Goal: Communication & Community: Answer question/provide support

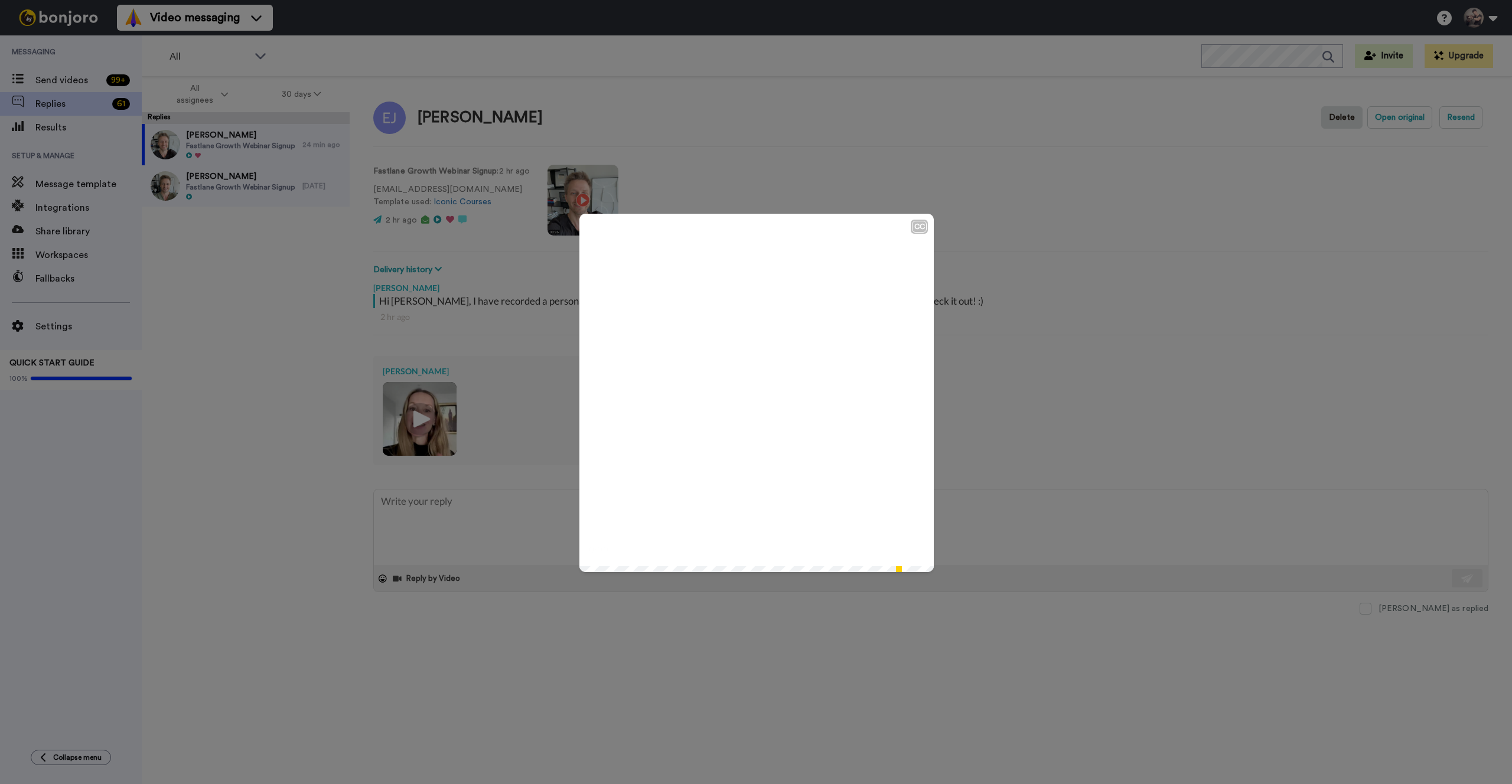
click at [757, 397] on icon at bounding box center [757, 393] width 31 height 31
drag, startPoint x: 593, startPoint y: 573, endPoint x: 572, endPoint y: 571, distance: 21.1
click at [572, 571] on div "CC Play/Pause 0:07 / 0:55" at bounding box center [756, 392] width 1512 height 784
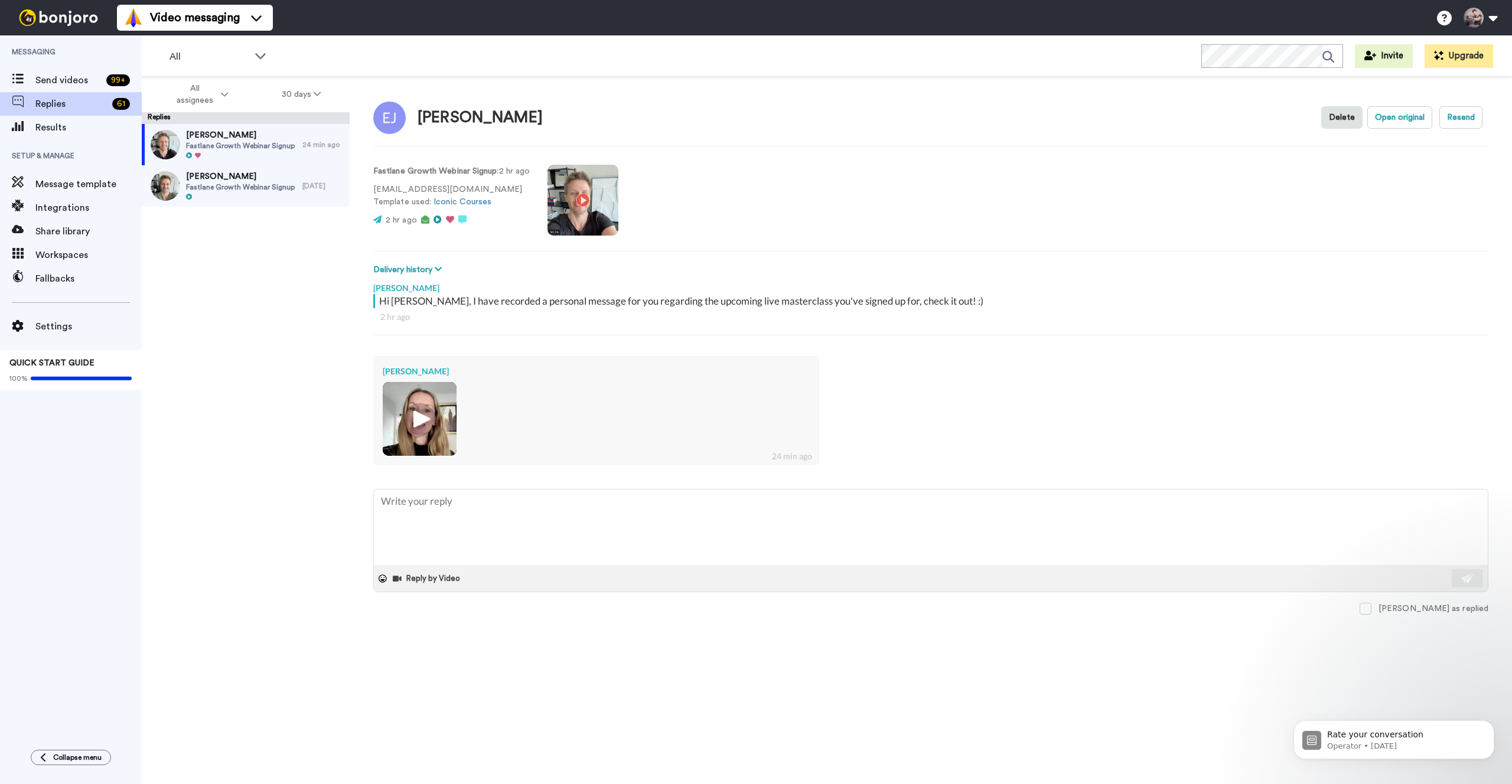
click at [421, 418] on img at bounding box center [419, 419] width 32 height 32
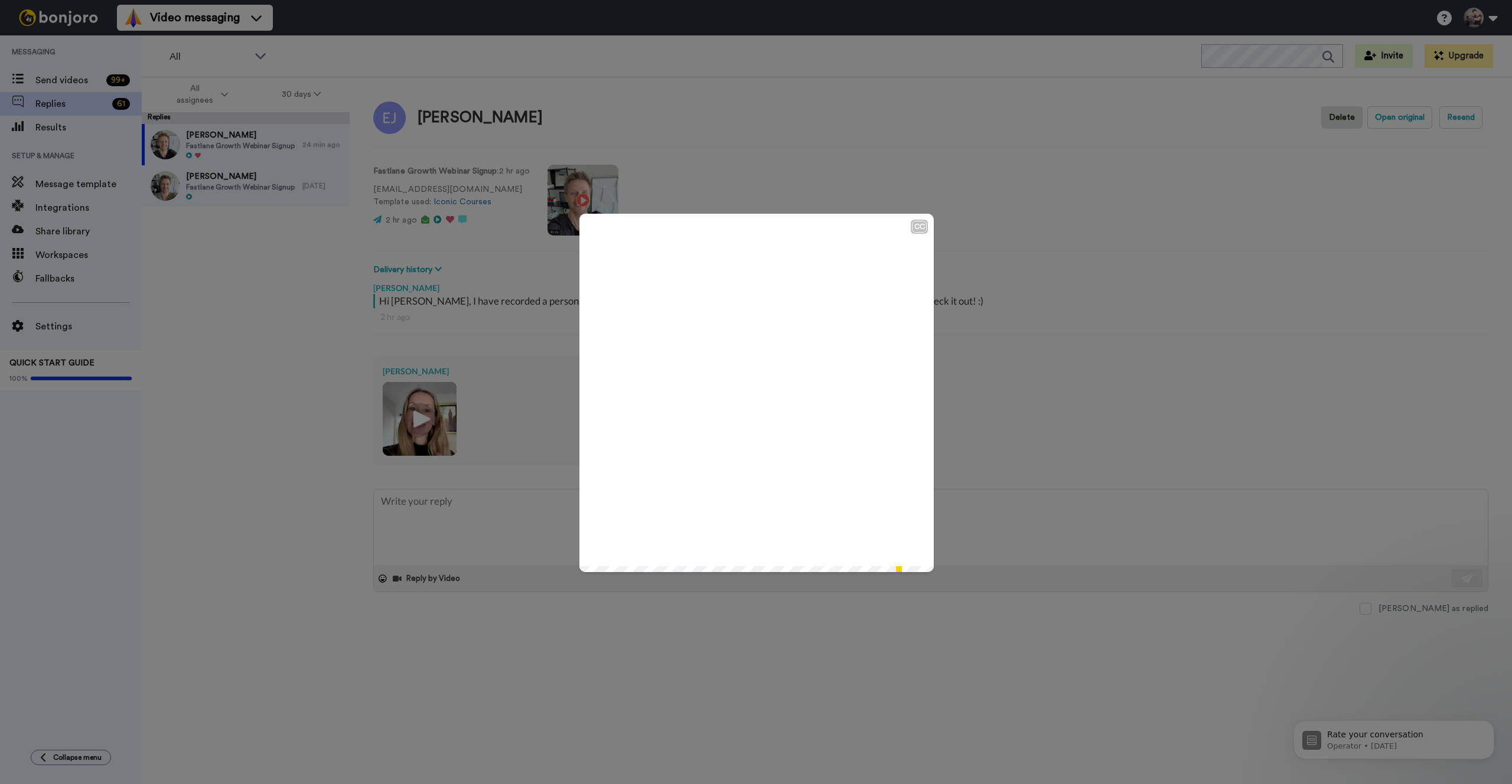
click at [746, 388] on icon at bounding box center [757, 393] width 31 height 31
click at [339, 357] on div "CC Play/Pause 0:55 / 0:55" at bounding box center [756, 392] width 1512 height 784
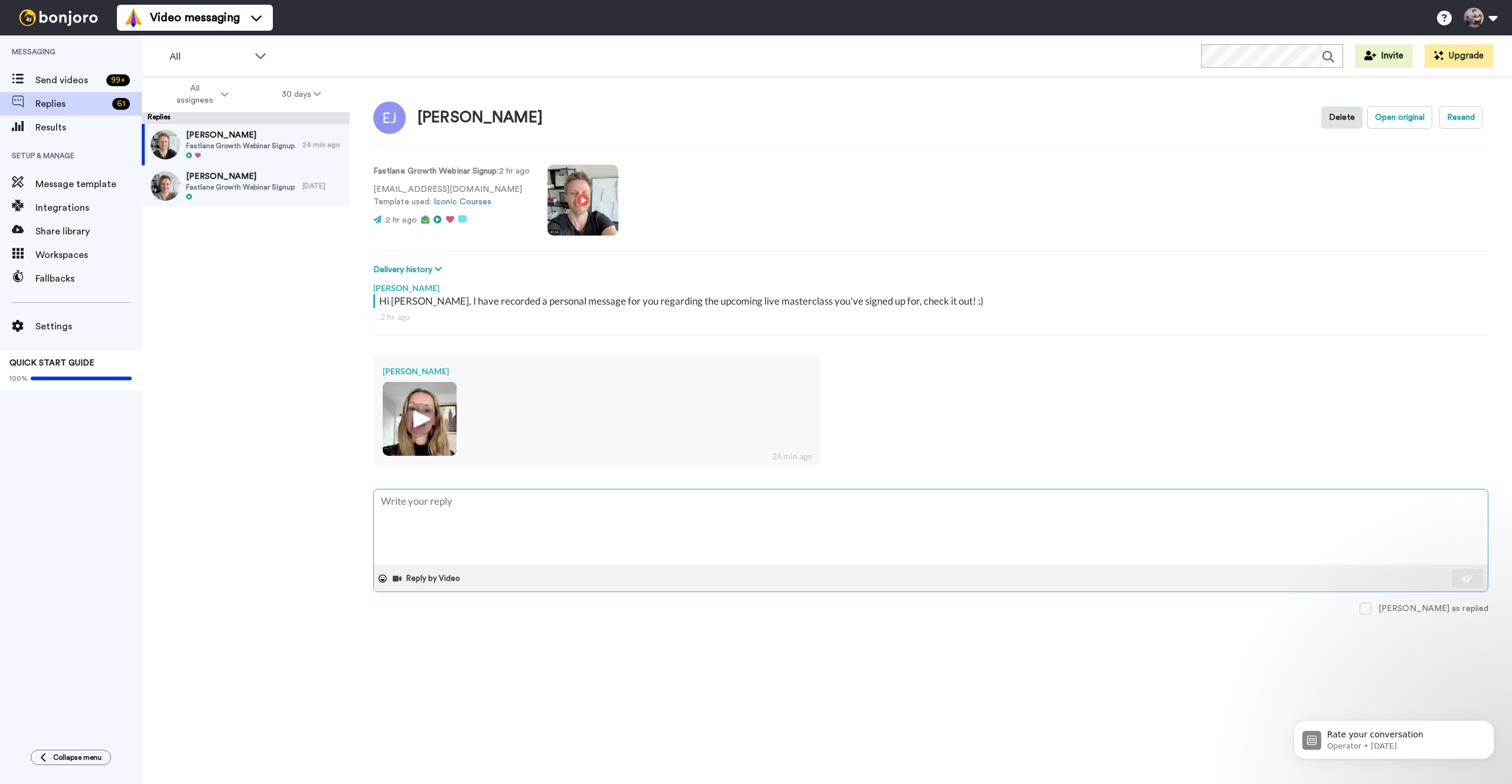
click at [429, 500] on textarea at bounding box center [931, 527] width 1114 height 76
type textarea "A"
type textarea "x"
type textarea "Am"
type textarea "x"
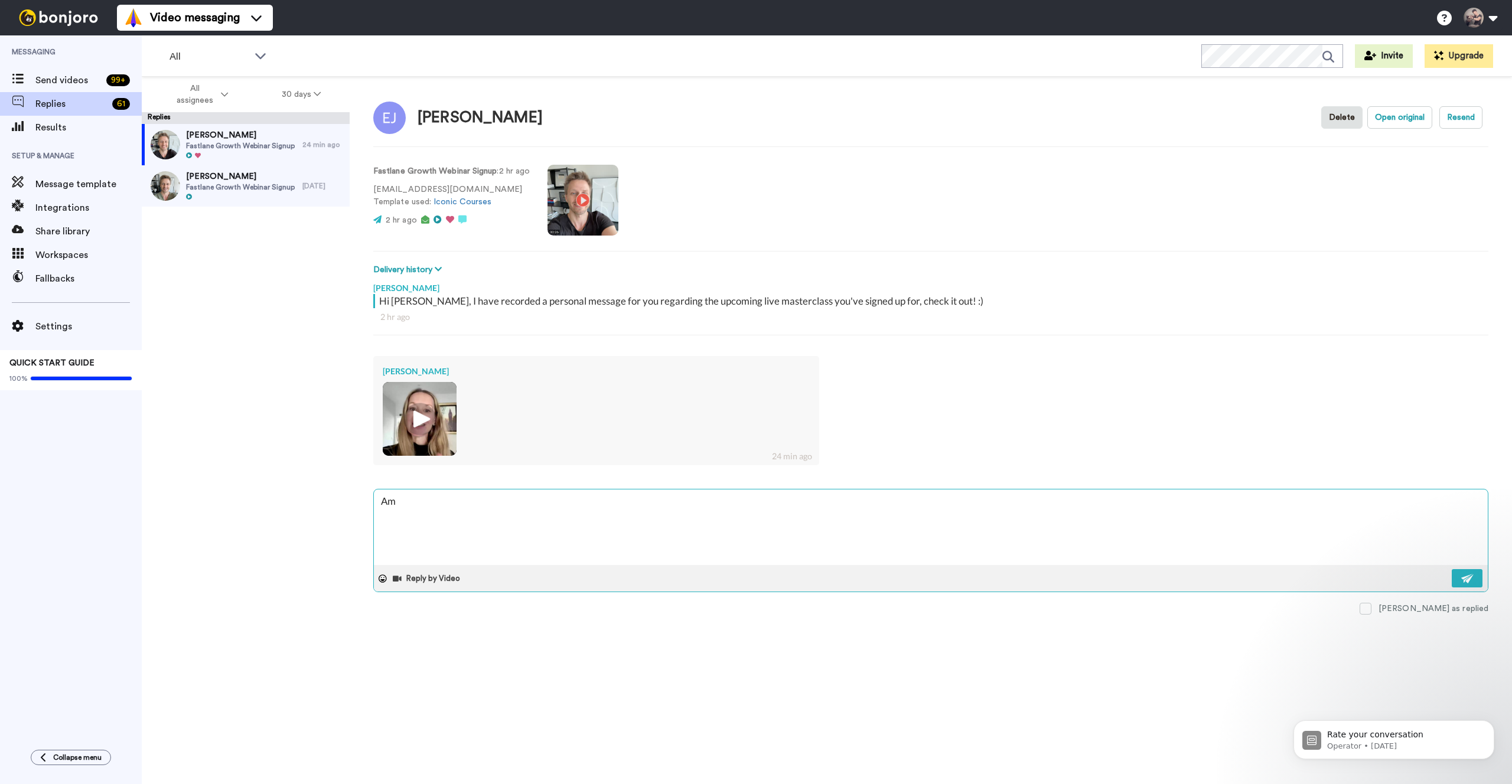
type textarea "Ama"
type textarea "x"
type textarea "Amaz"
type textarea "x"
type textarea "Amazi"
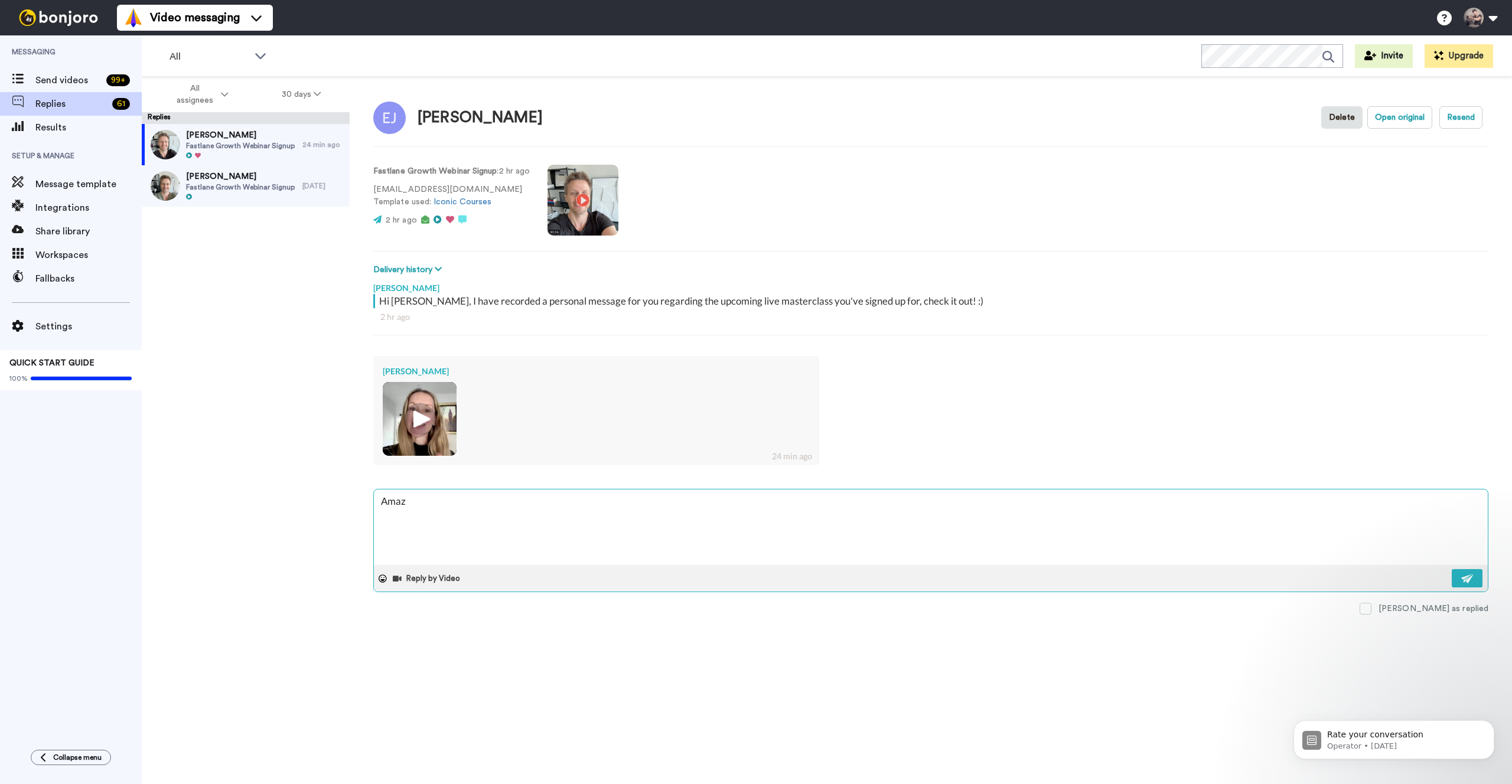
type textarea "x"
type textarea "Amazin"
type textarea "x"
type textarea "Amazing"
type textarea "x"
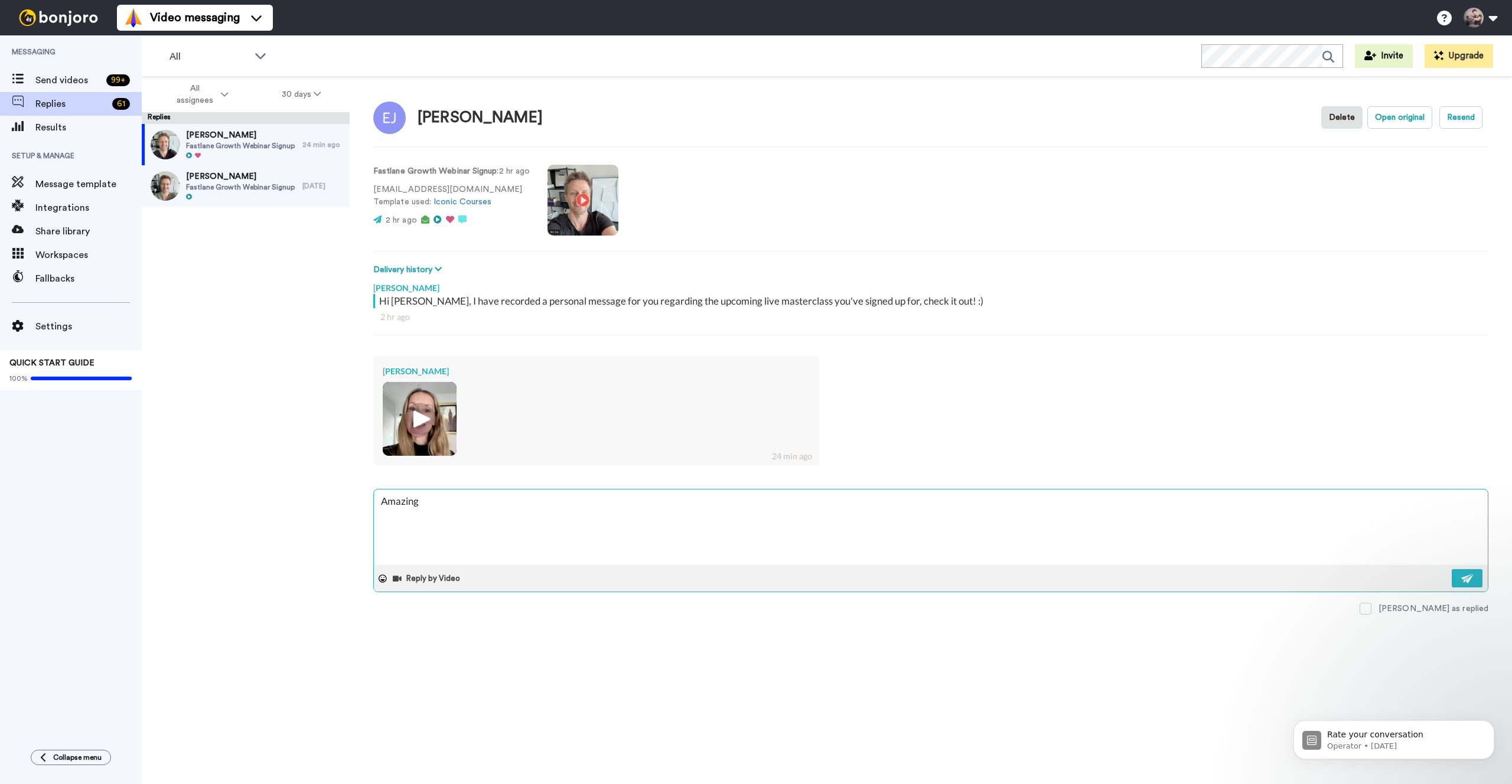
type textarea "Amazing"
type textarea "x"
type textarea "Amazing t"
type textarea "x"
type textarea "Amazing th"
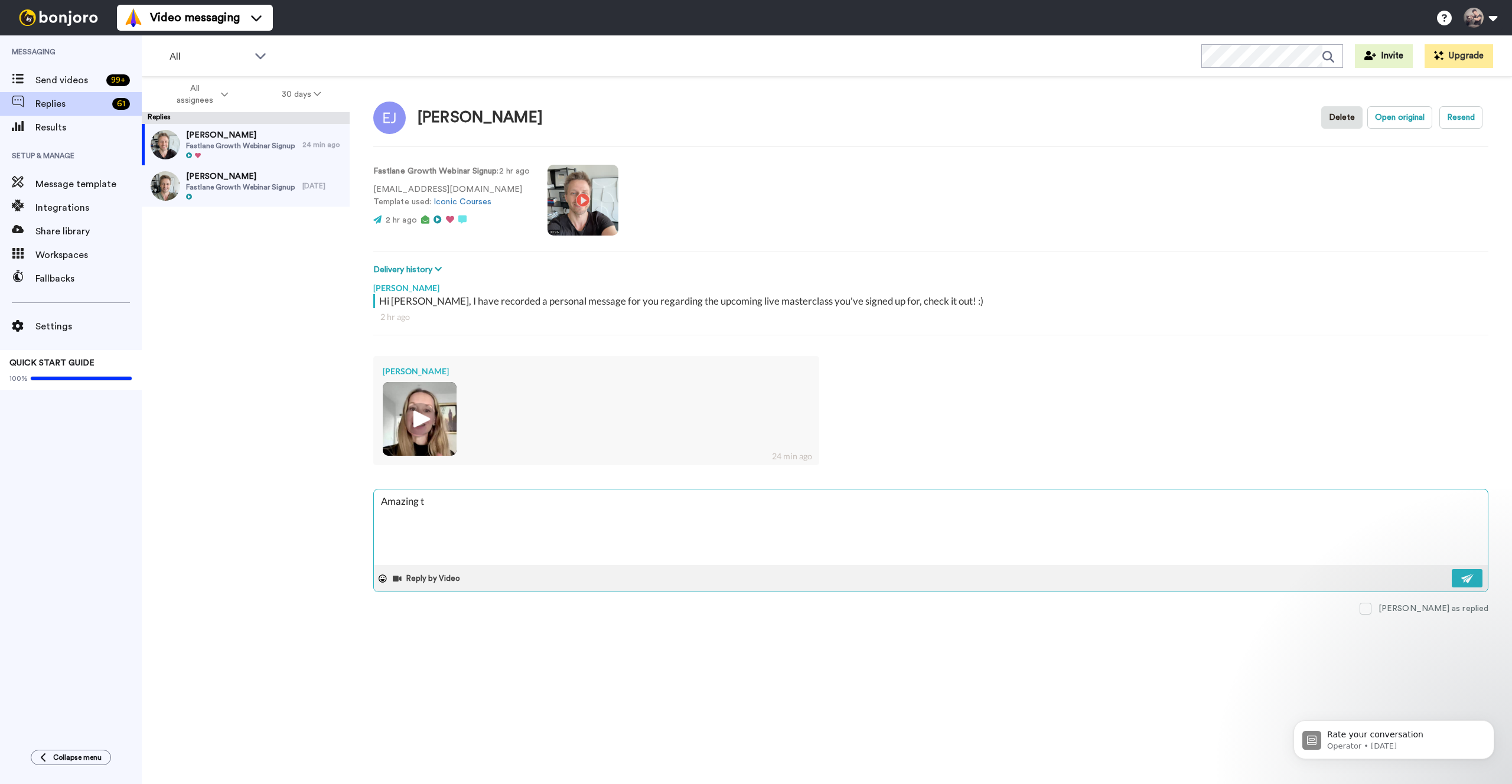
type textarea "x"
type textarea "Amazing tha"
type textarea "x"
type textarea "Amazing than"
type textarea "x"
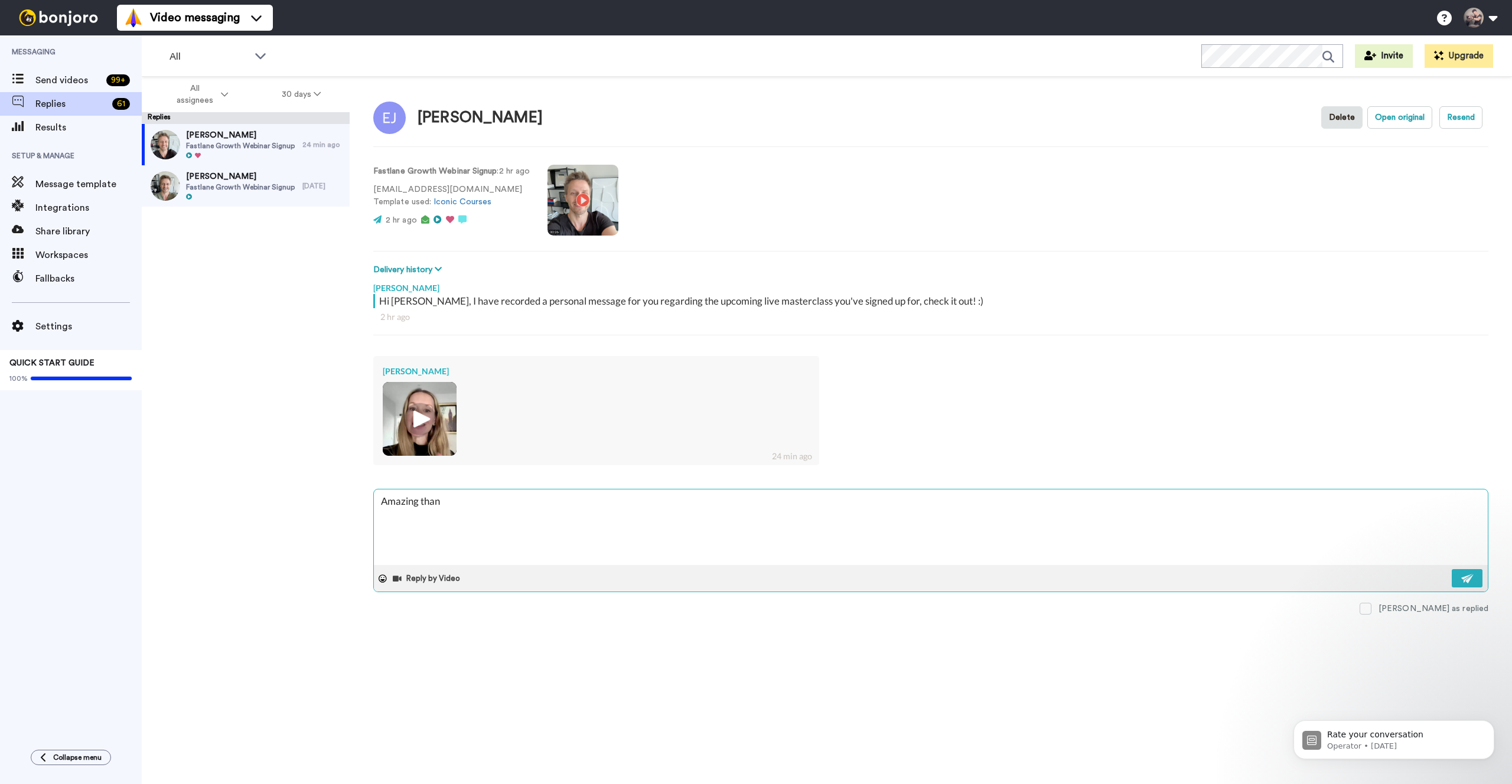
type textarea "Amazing thank"
type textarea "x"
type textarea "Amazing thanks"
type textarea "x"
type textarea "Amazing thanks"
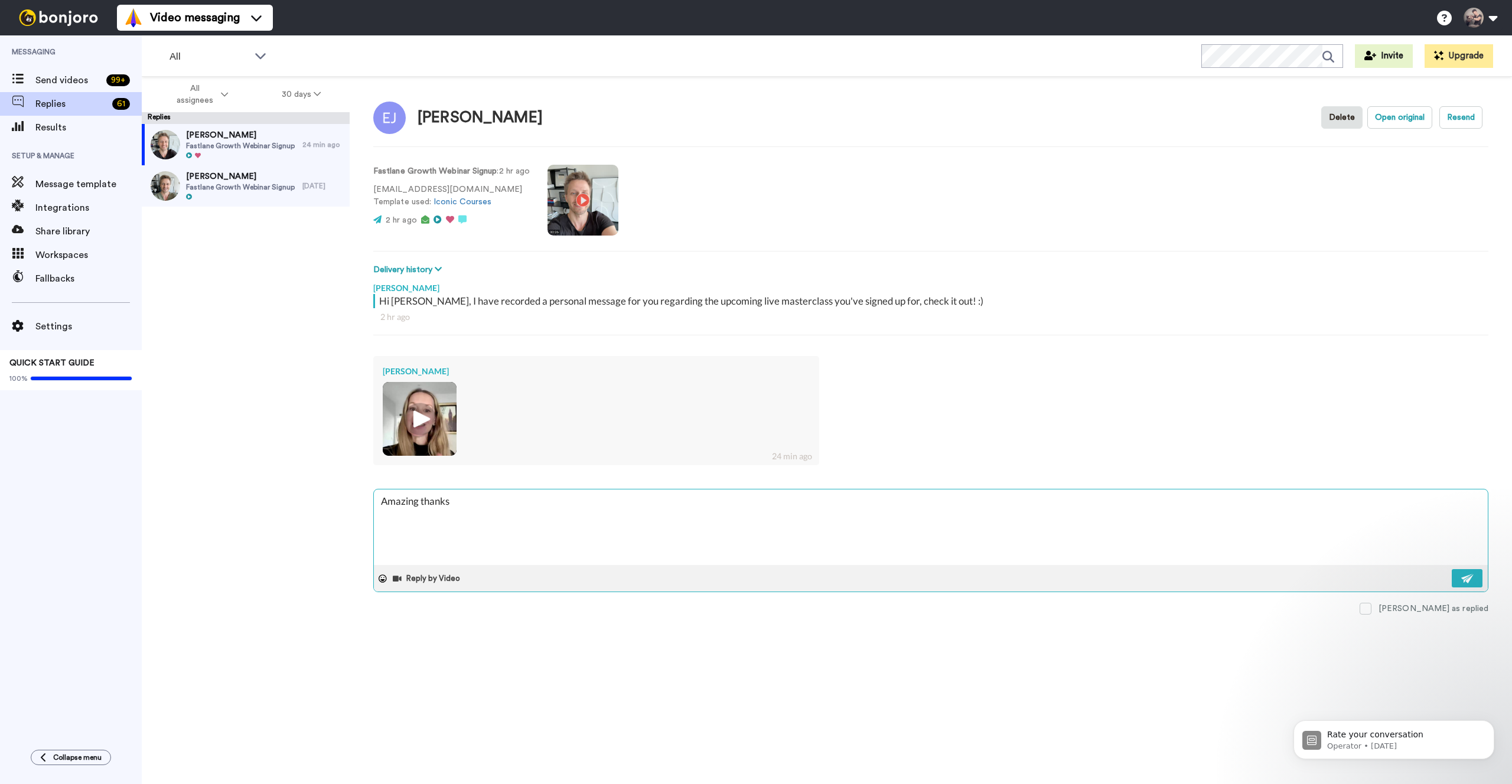
type textarea "x"
type textarea "Amazing thanks f"
type textarea "x"
type textarea "Amazing thanks [PERSON_NAME]"
type textarea "x"
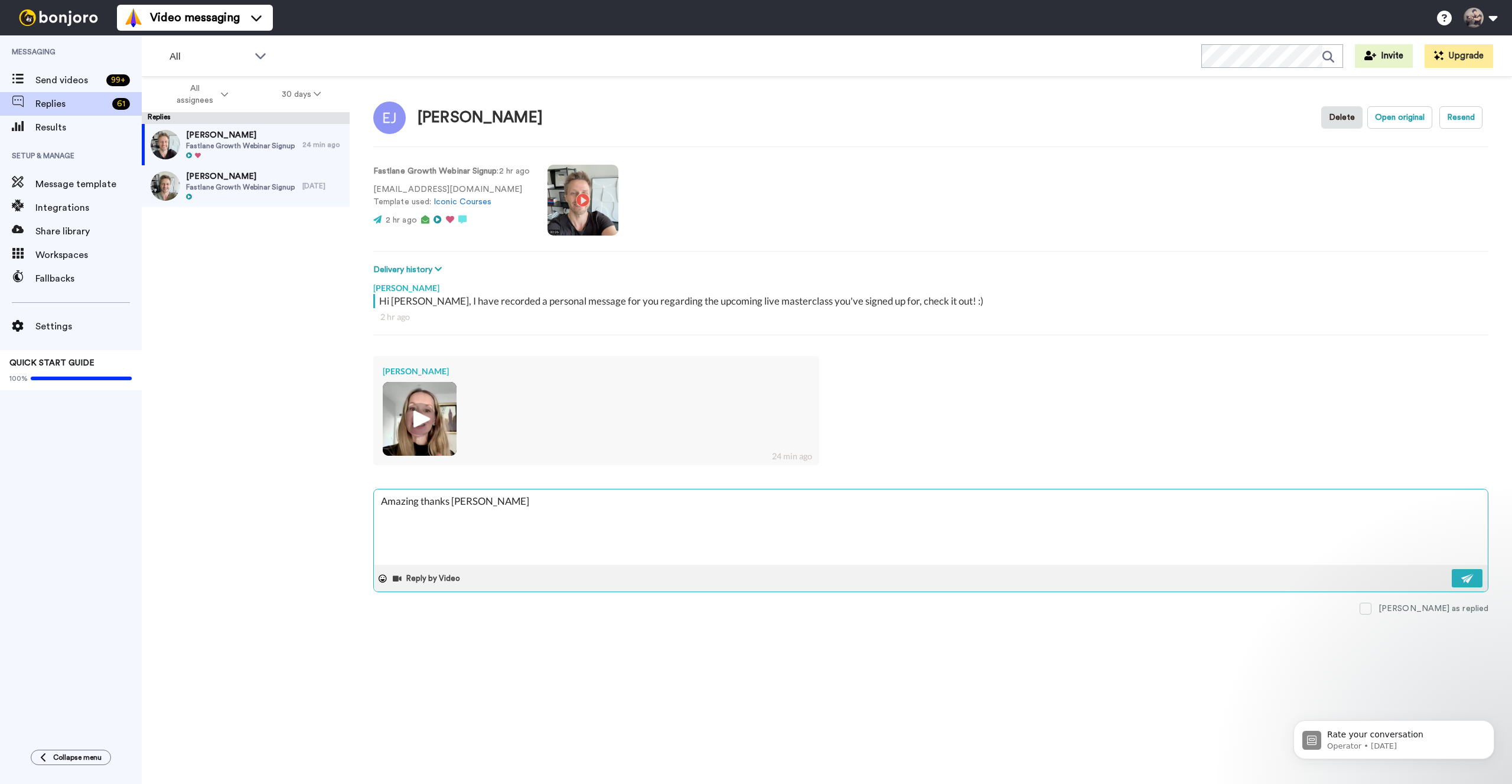
type textarea "Amazing thanks for"
type textarea "x"
type textarea "Amazing thanks for"
type textarea "x"
type textarea "Amazing thanks for s"
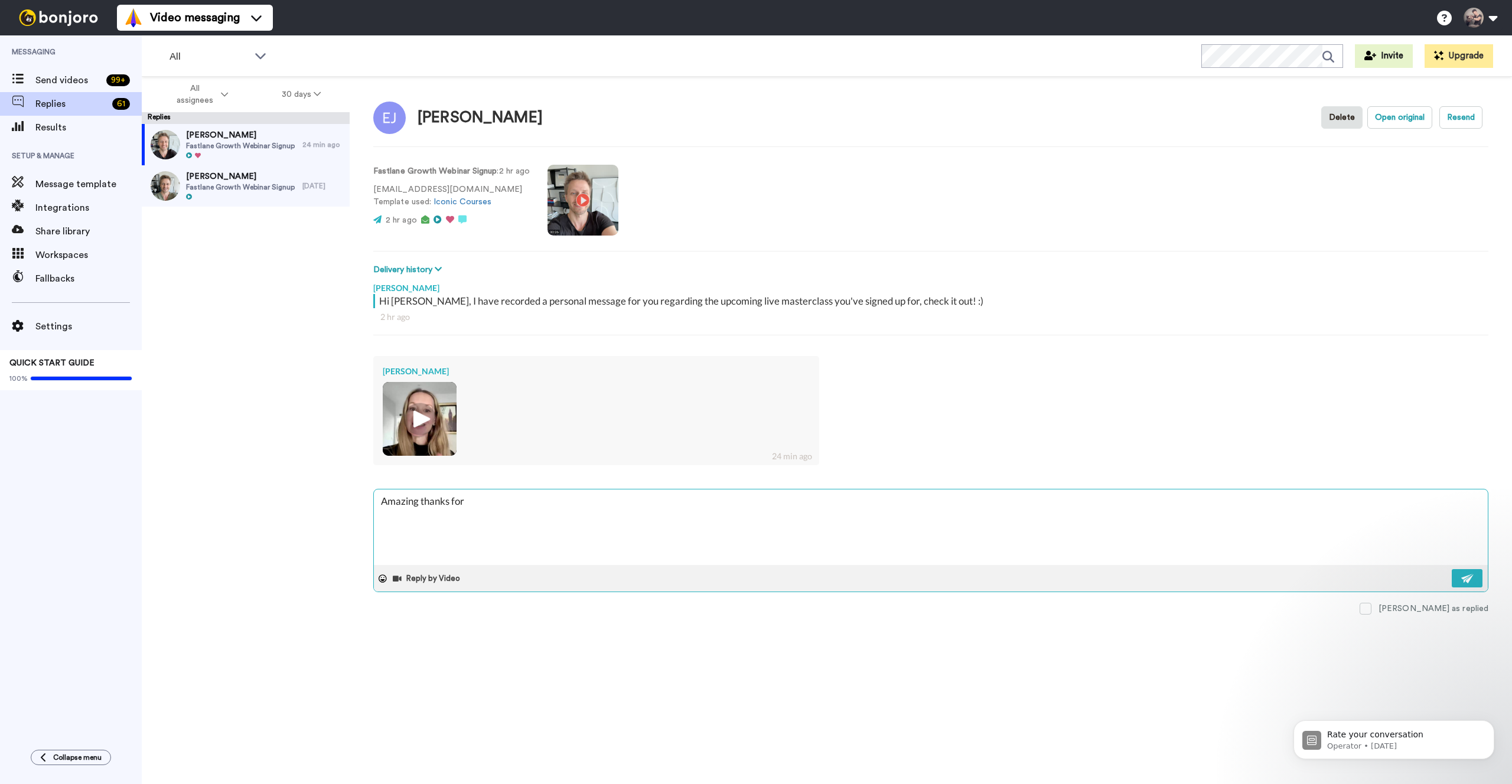
type textarea "x"
type textarea "Amazing thanks for se"
type textarea "x"
type textarea "Amazing thanks for [PERSON_NAME]"
type textarea "x"
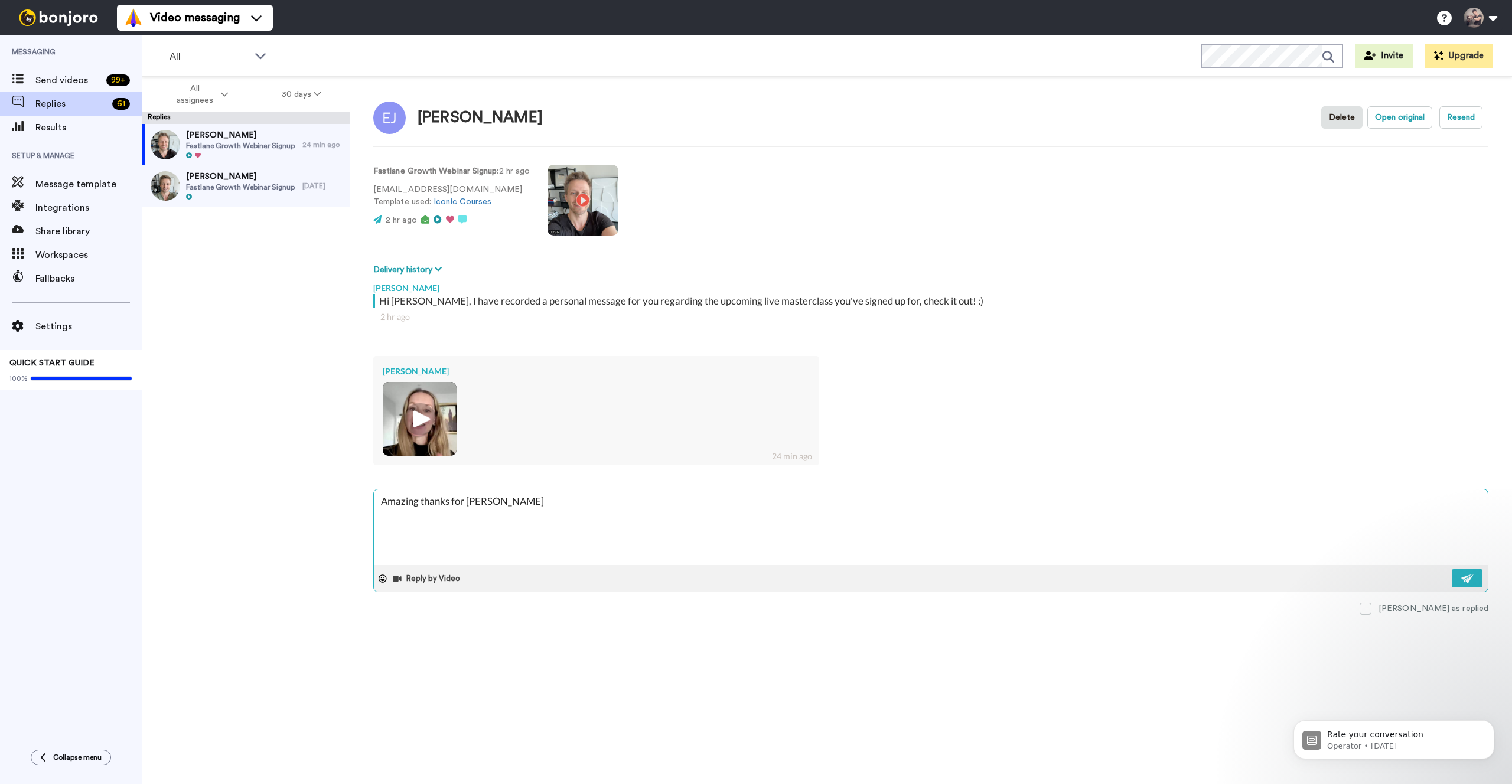
type textarea "Amazing thanks for send"
type textarea "x"
type textarea "Amazing thanks for sendi"
type textarea "x"
type textarea "Amazing thanks for sendin"
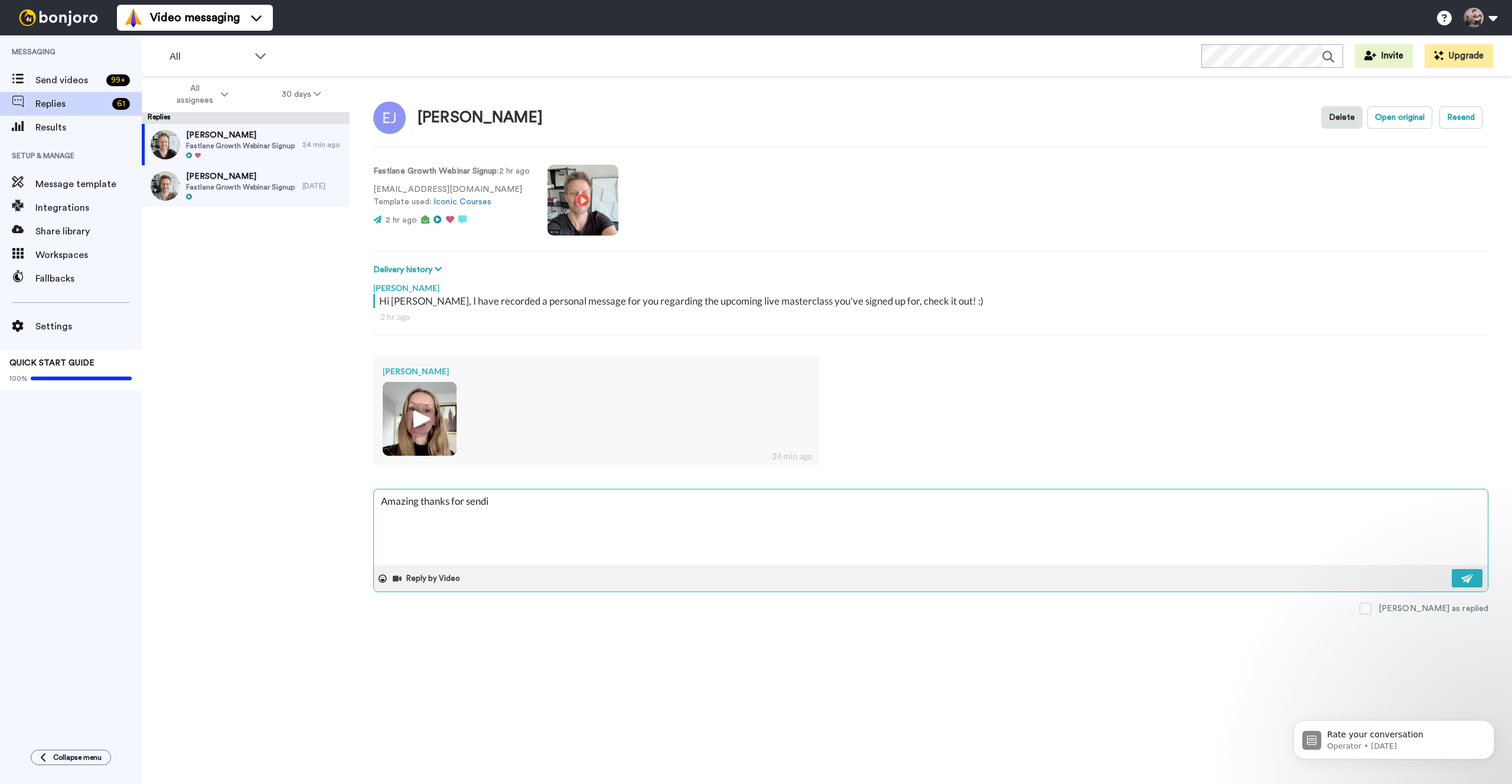
type textarea "x"
type textarea "Amazing thanks for sending"
type textarea "x"
type textarea "Amazing thanks for sending"
type textarea "x"
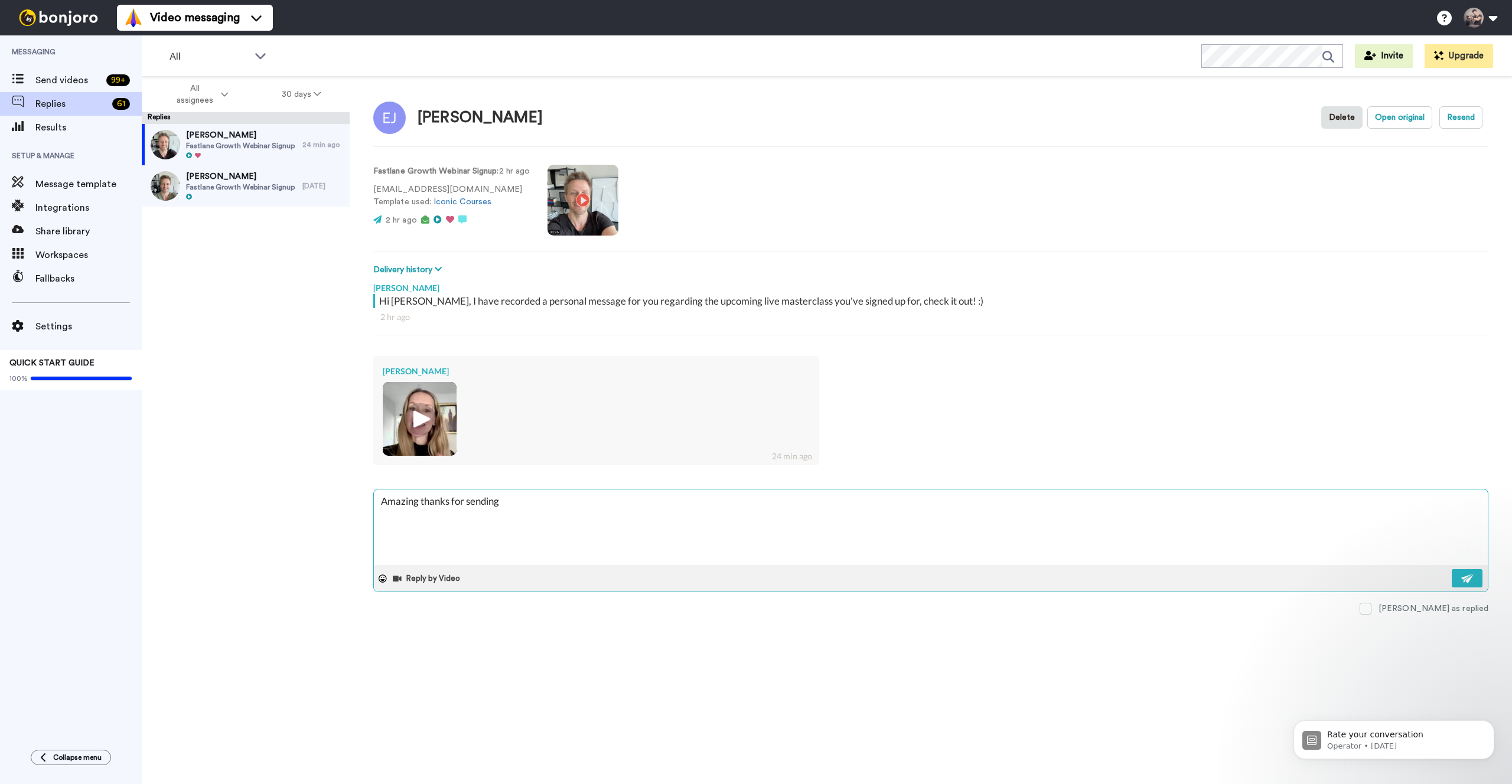
type textarea "Amazing thanks for sending a"
type textarea "x"
type textarea "Amazing thanks for sending a"
type textarea "x"
type textarea "Amazing thanks for sending a v"
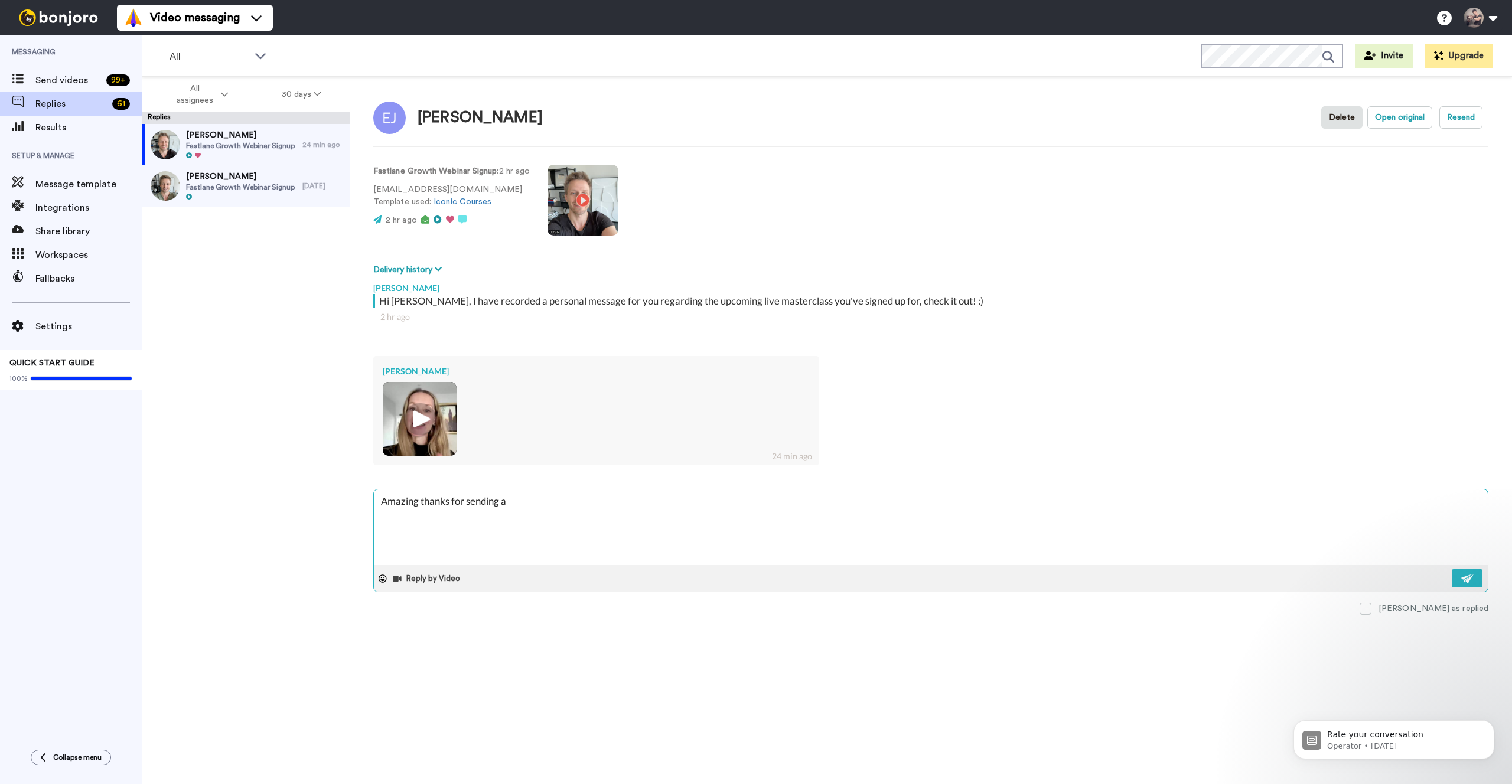
type textarea "x"
type textarea "Amazing thanks for sending a vi"
type textarea "x"
type textarea "Amazing thanks for sending a vid"
type textarea "x"
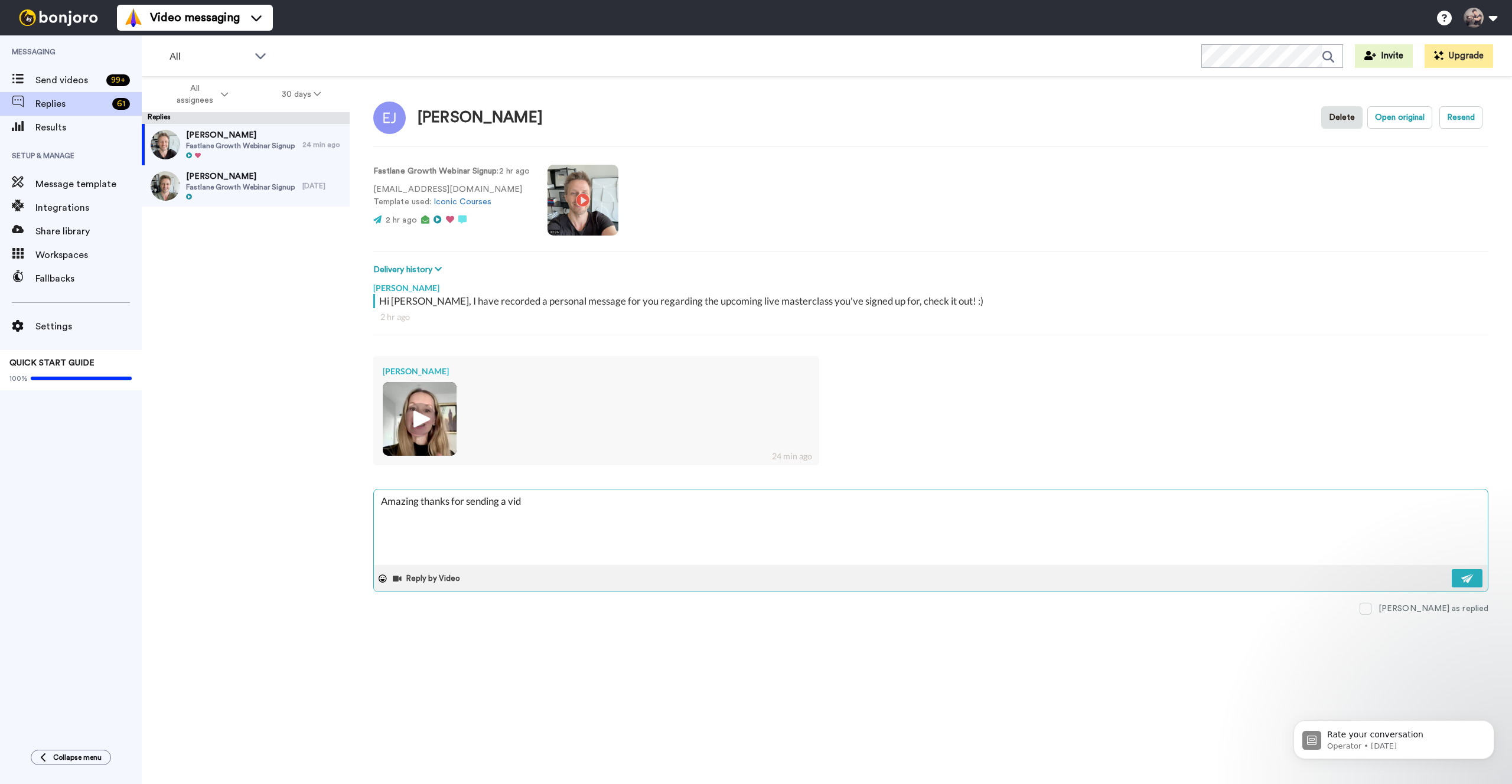
type textarea "Amazing thanks for sending a vide"
type textarea "x"
type textarea "Amazing thanks for sending a video"
type textarea "x"
type textarea "Amazing thanks for sending a video"
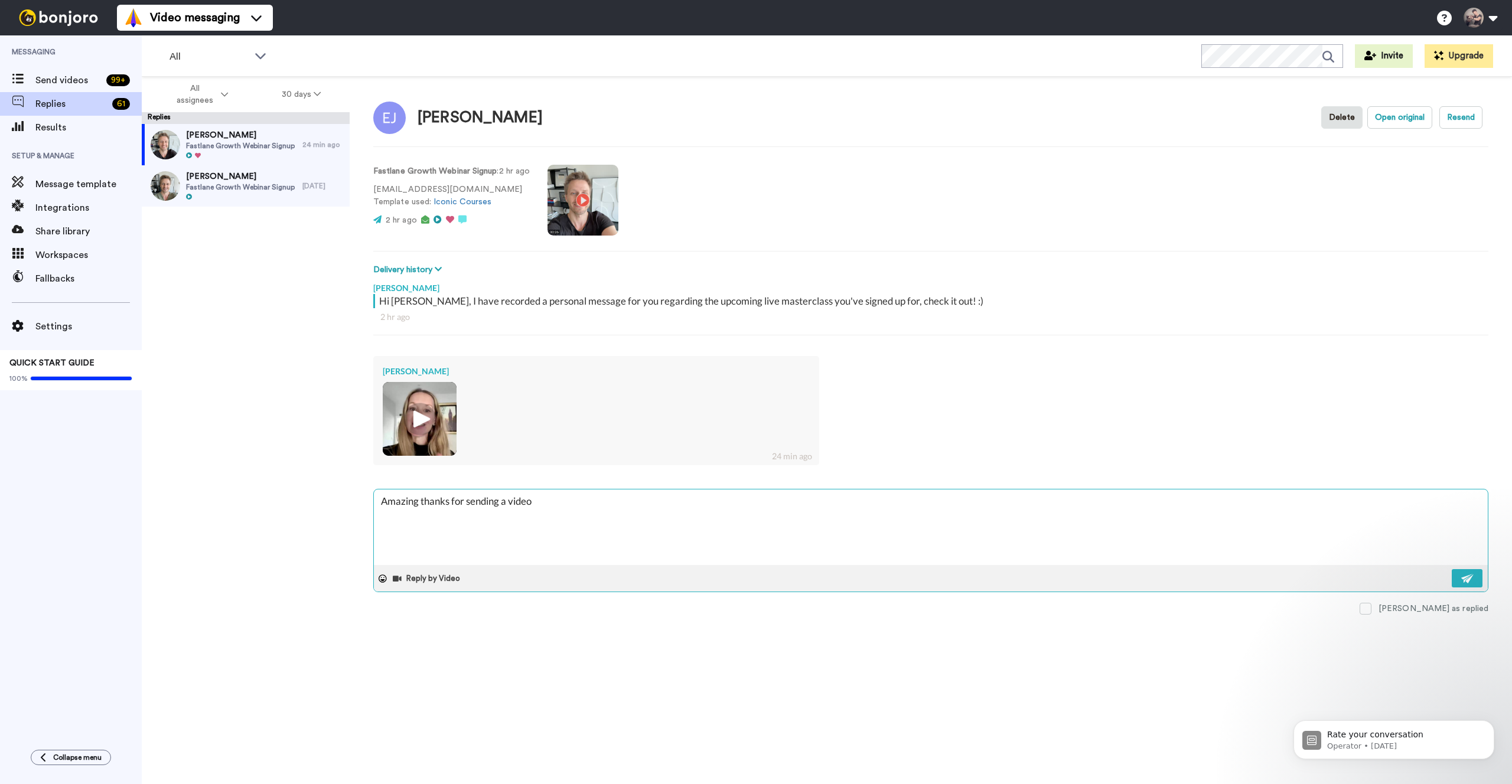
type textarea "x"
type textarea "Amazing thanks for sending a video a"
type textarea "x"
type textarea "Amazing thanks for sending a video as"
type textarea "x"
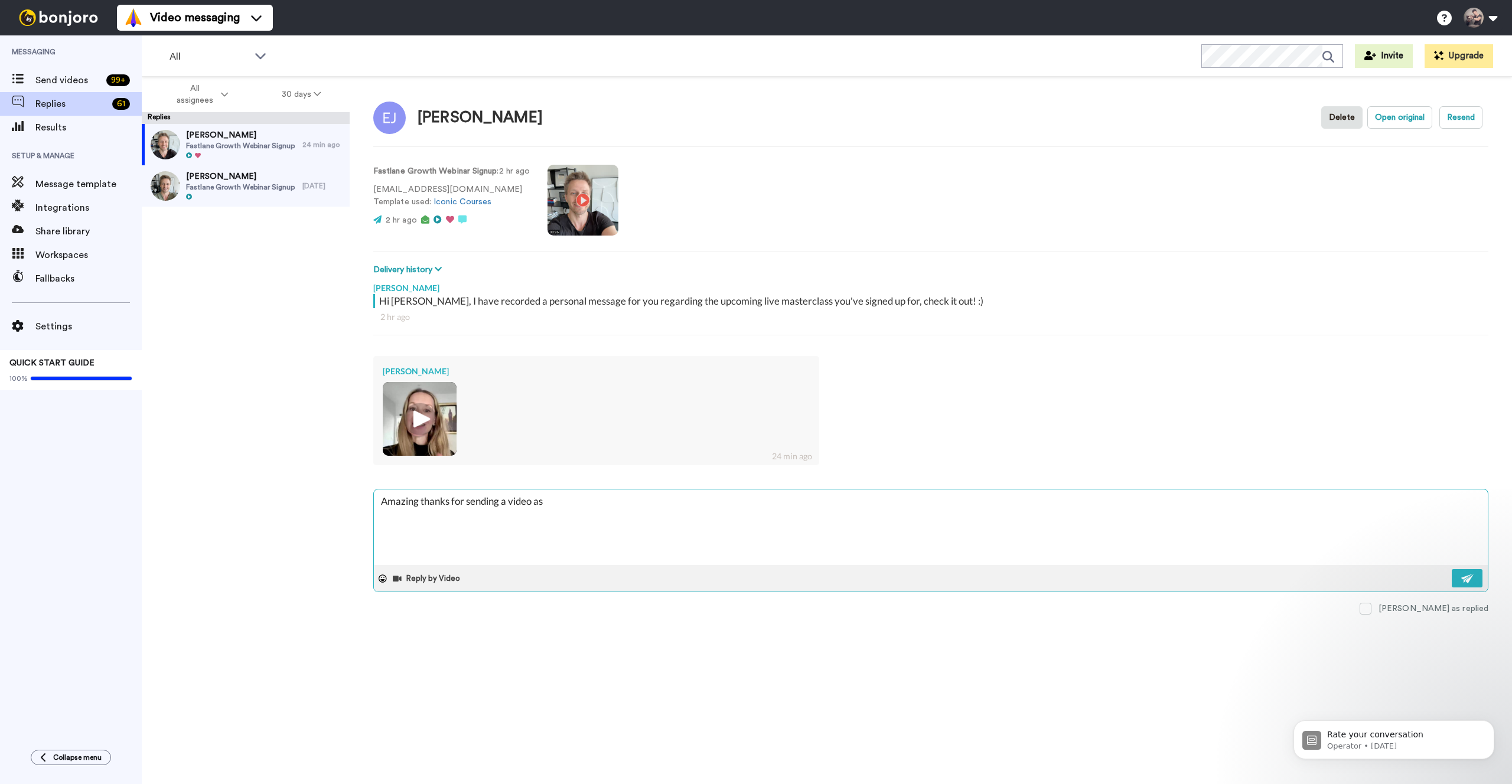
type textarea "Amazing thanks for sending a video as"
type textarea "x"
type textarea "Amazing thanks for sending a video as w"
type textarea "x"
type textarea "Amazing thanks for sending a video as we"
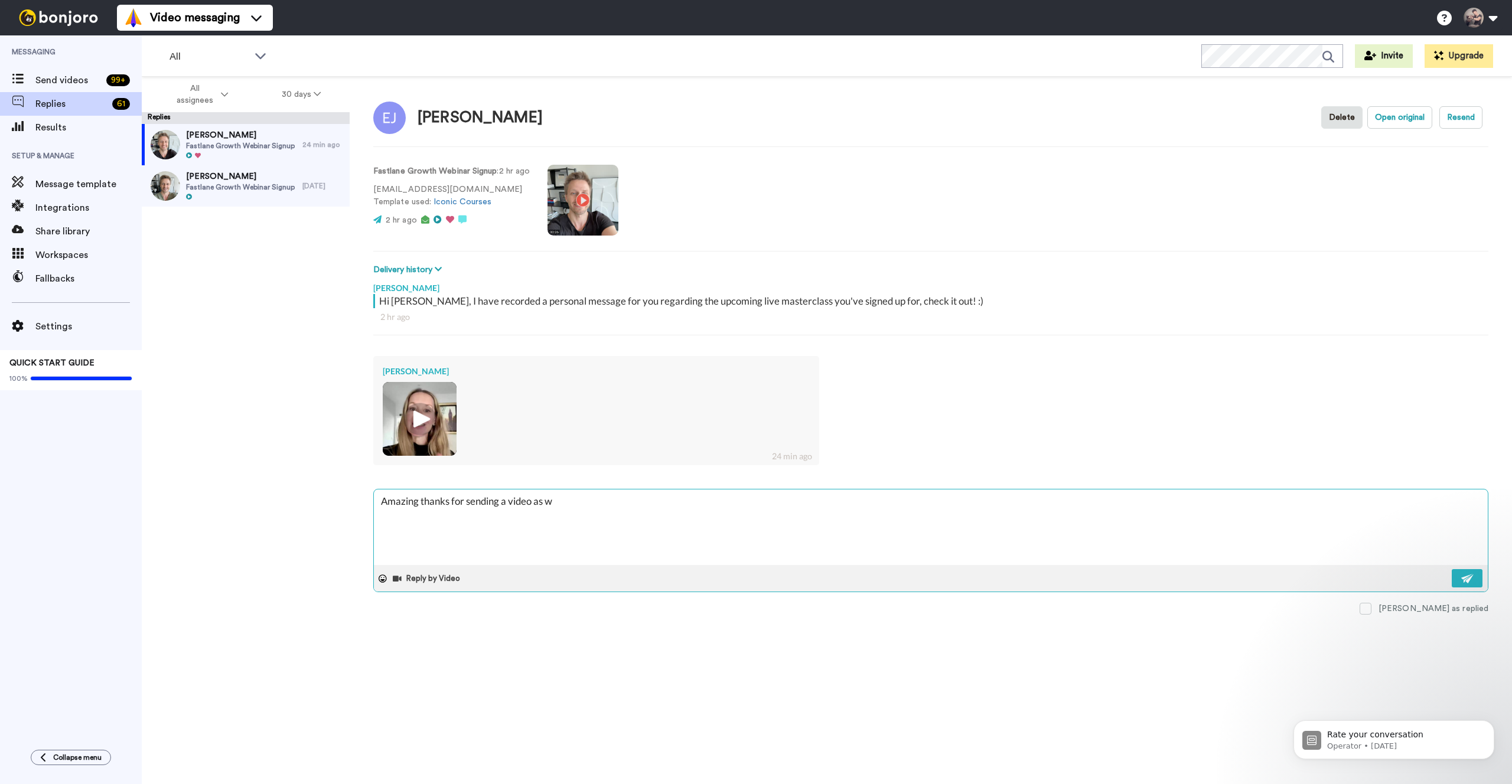
type textarea "x"
type textarea "Amazing thanks for sending a video as wel"
type textarea "x"
type textarea "Amazing thanks for sending a video as well"
type textarea "x"
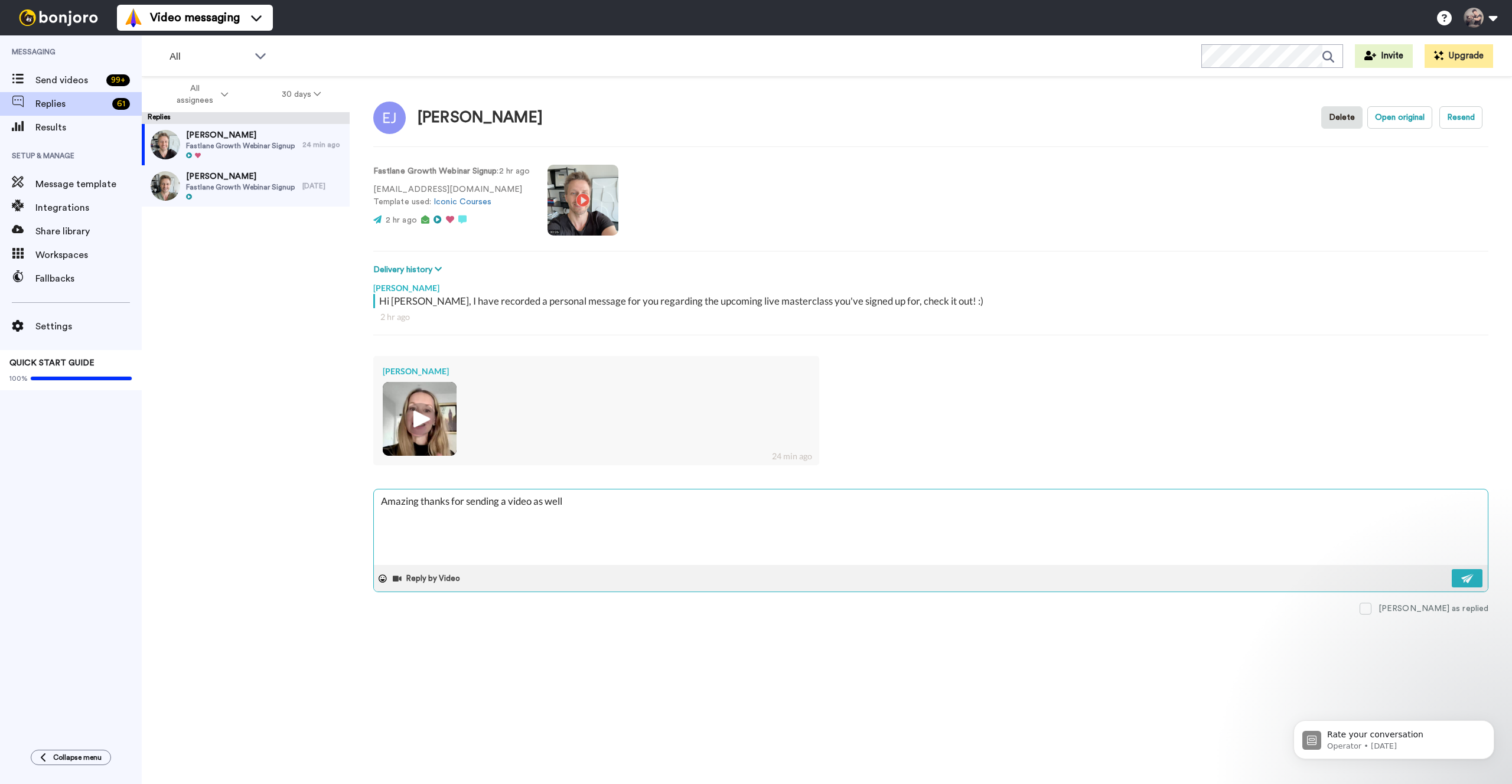
type textarea "Amazing thanks for sending a video as well"
type textarea "x"
type textarea "Amazing thanks for sending a video as well E"
type textarea "x"
type textarea "Amazing thanks for sending a video as well El"
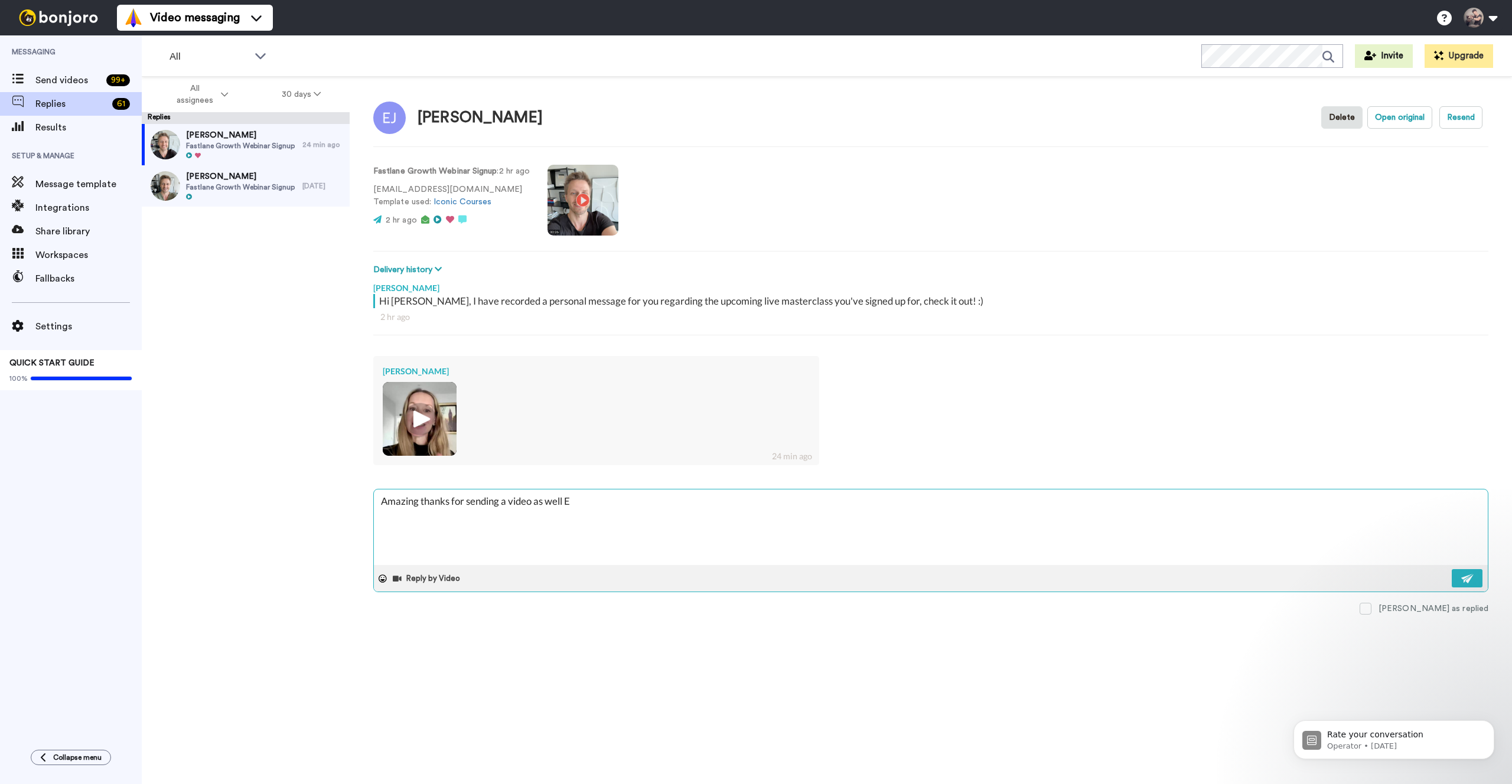
type textarea "x"
type textarea "Amazing thanks for sending a video as well Ell"
type textarea "x"
type textarea "Amazing thanks for sending a video as well [PERSON_NAME]"
type textarea "x"
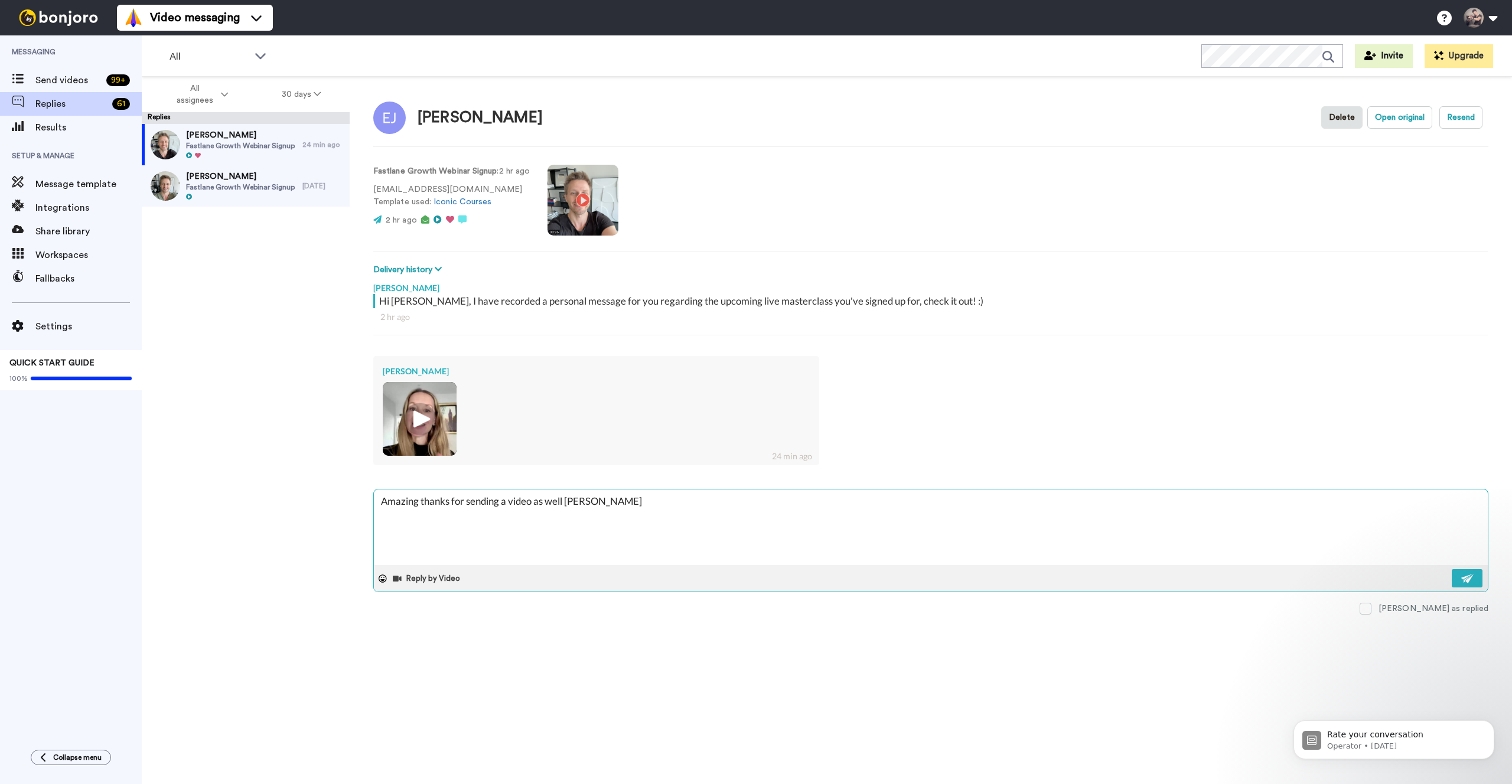
type textarea "Amazing thanks for sending a video as well [PERSON_NAME]"
type textarea "x"
type textarea "Amazing thanks for sending a video as well Elle :"
type textarea "x"
type textarea "Amazing thanks for sending a video as well Elle :)"
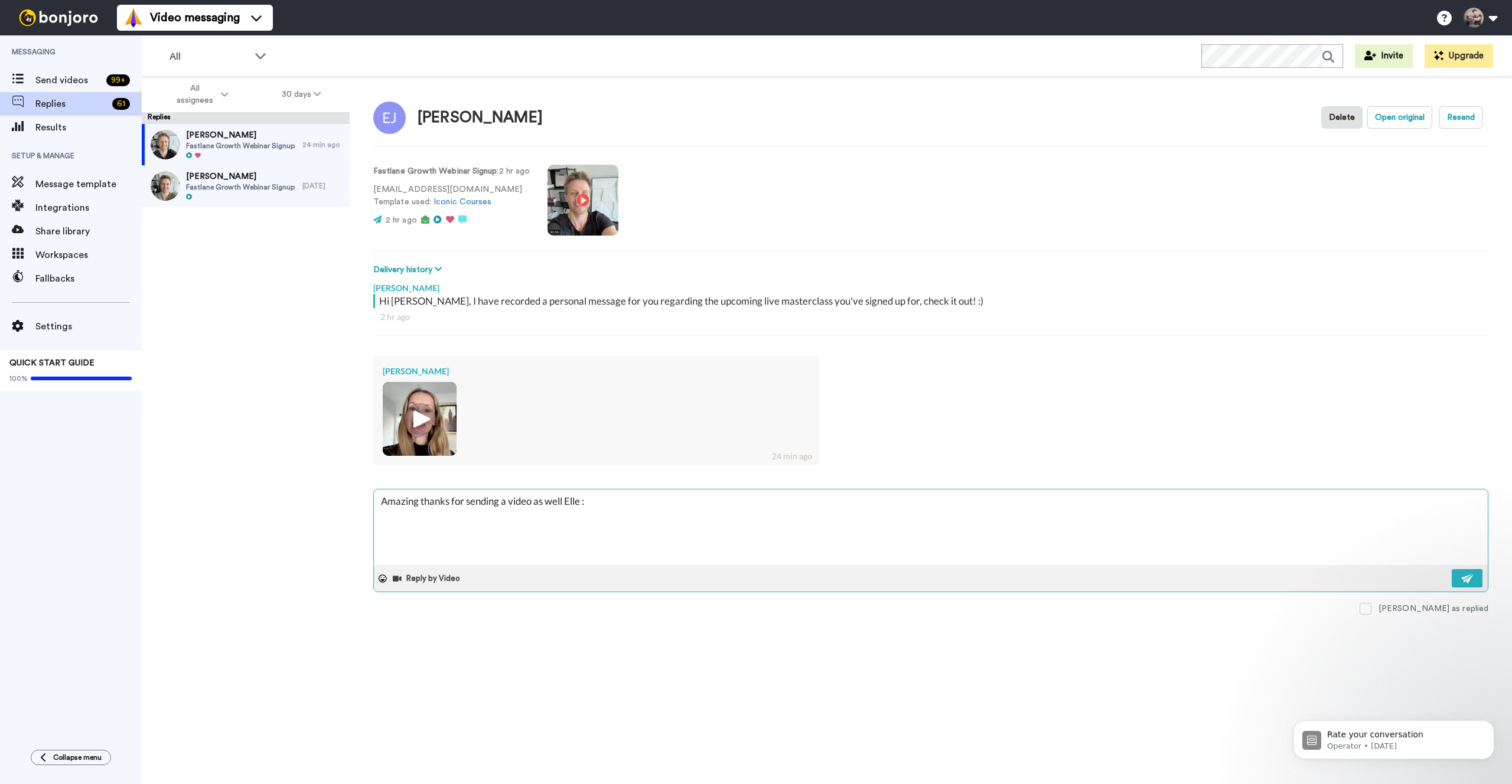
type textarea "x"
type textarea "Amazing thanks for sending a video as well Elle :)"
type textarea "x"
type textarea "Amazing thanks for sending a video as well Elle :) y"
type textarea "x"
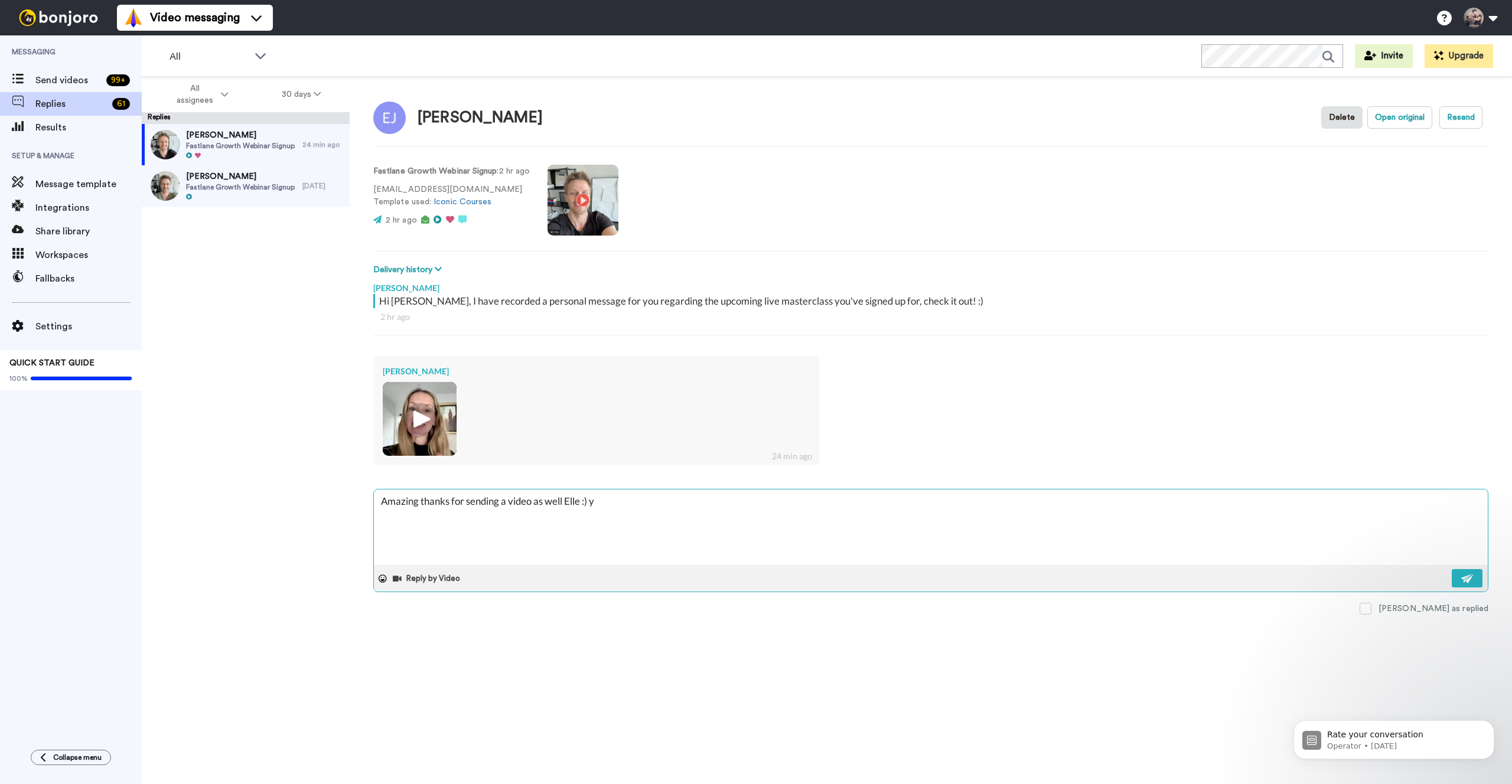
type textarea "Amazing thanks for sending a video as well Elle :) ye"
type textarea "x"
type textarea "Amazing thanks for sending a video as well Elle :) yes"
type textarea "x"
type textarea "Amazing thanks for sending a video as well Elle :) yes"
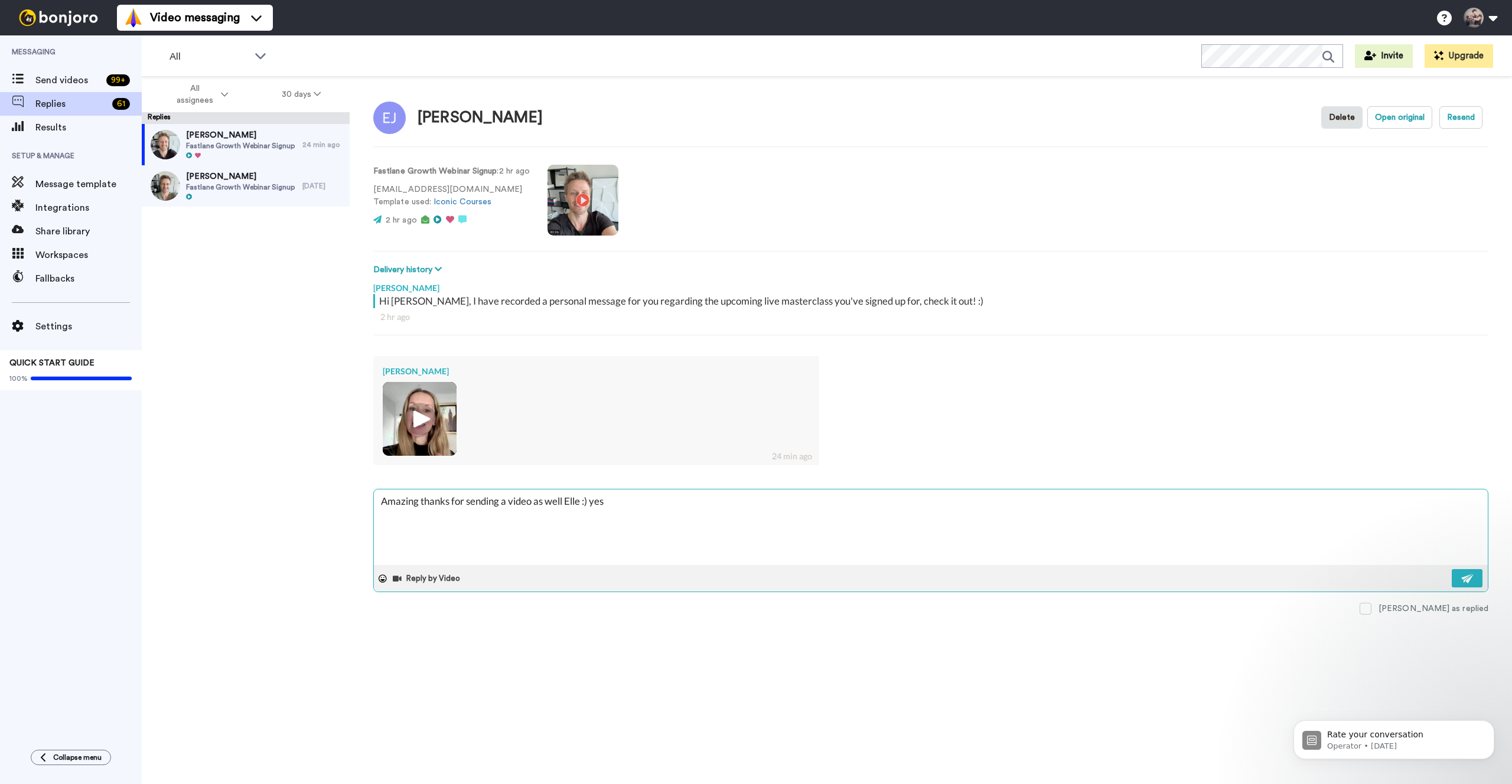
type textarea "x"
type textarea "Amazing thanks for sending a video as well Elle :) yes y"
type textarea "x"
type textarea "Amazing thanks for sending a video as well Elle :) yes yo"
type textarea "x"
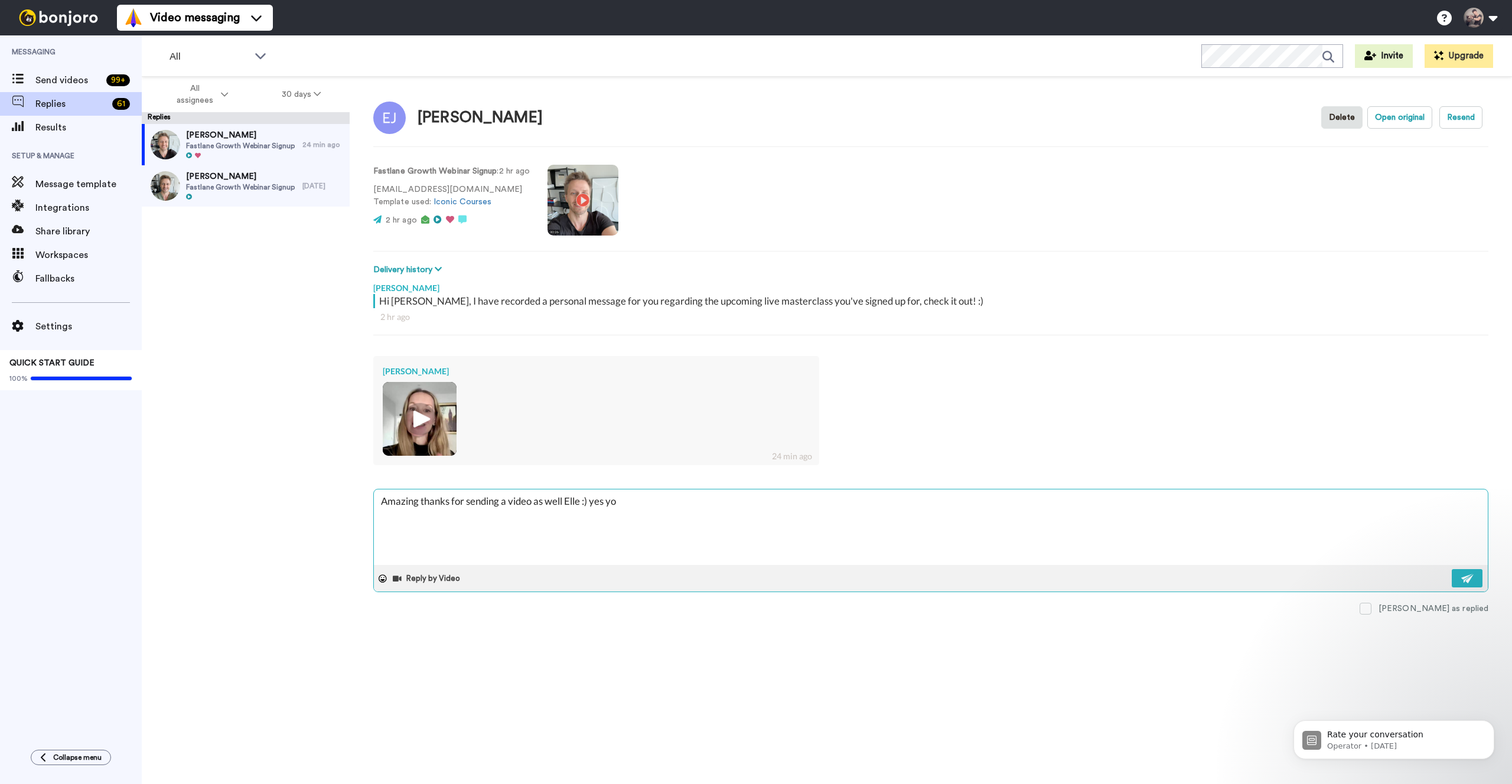
type textarea "Amazing thanks for sending a video as well Elle :) yes you"
type textarea "x"
type textarea "Amazing thanks for sending a video as well Elle :) yes your"
type textarea "x"
type textarea "Amazing thanks for sending a video as well Elle :) yes your"
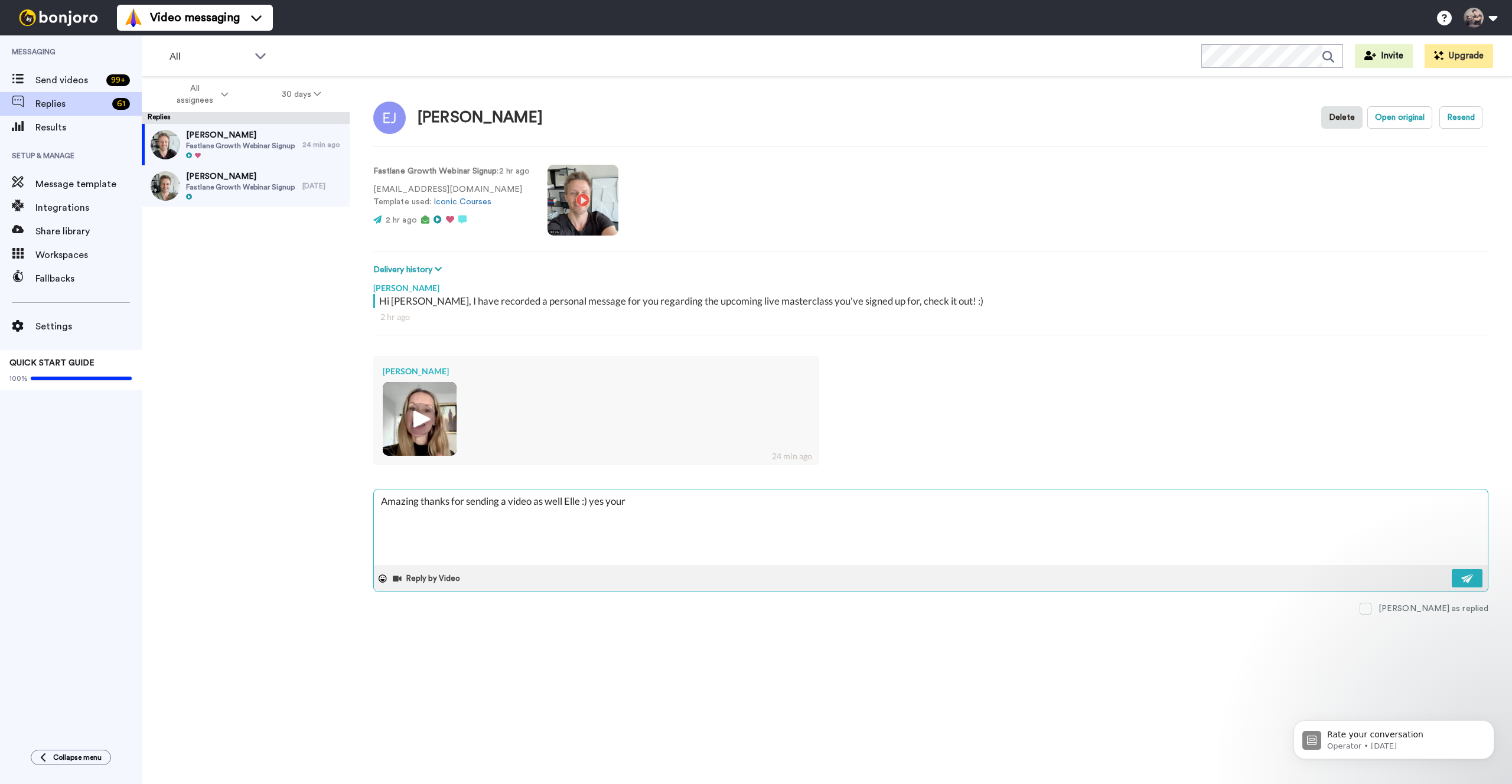
type textarea "x"
type textarea "Amazing thanks for sending a video as well Elle :) yes your n"
type textarea "x"
type textarea "Amazing thanks for sending a video as well Elle :) yes your ni"
type textarea "x"
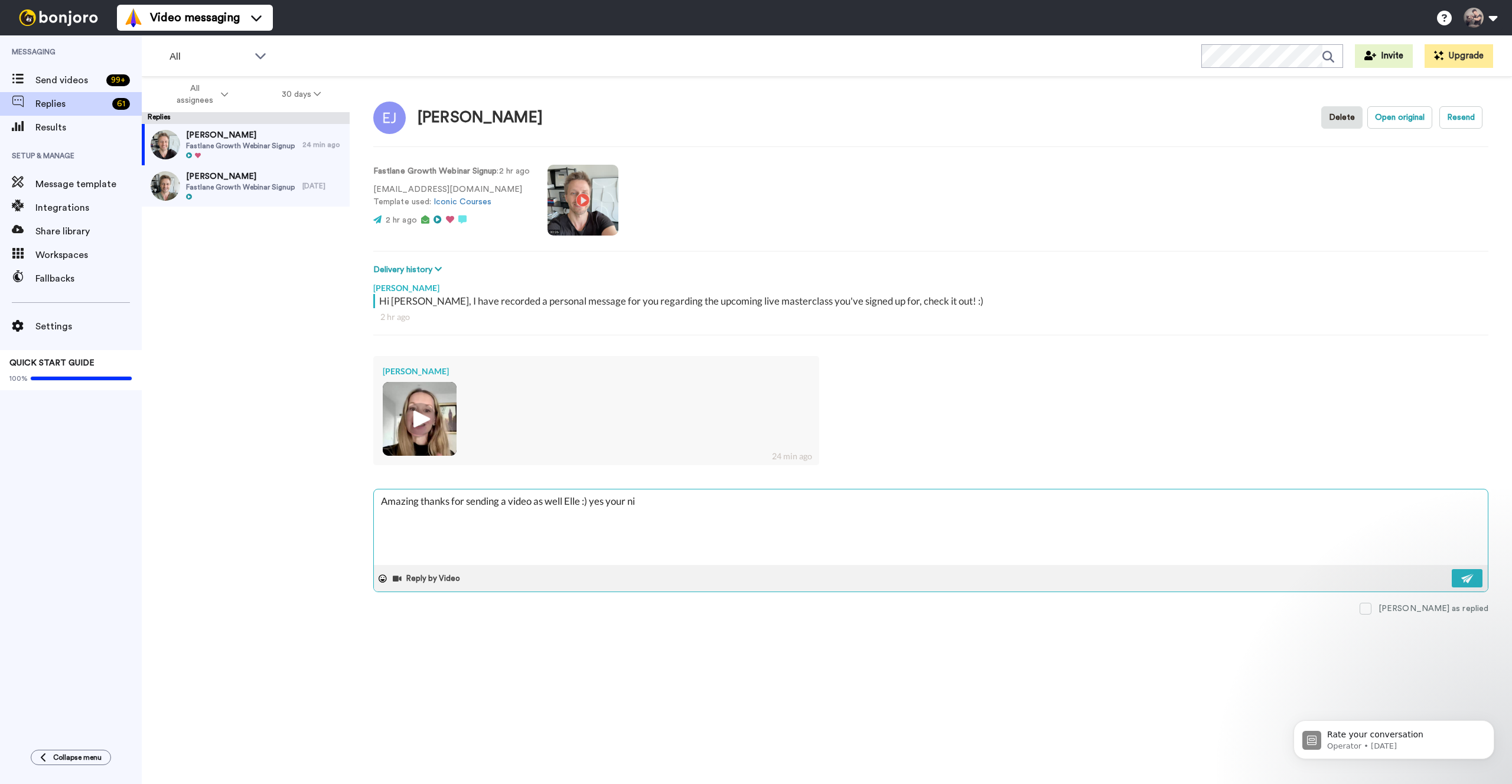
type textarea "Amazing thanks for sending a video as well Elle :) yes your nis"
type textarea "x"
type textarea "Amazing thanks for sending a video as well Elle :) yes your ni"
type textarea "x"
type textarea "Amazing thanks for sending a video as well Elle :) yes your nic"
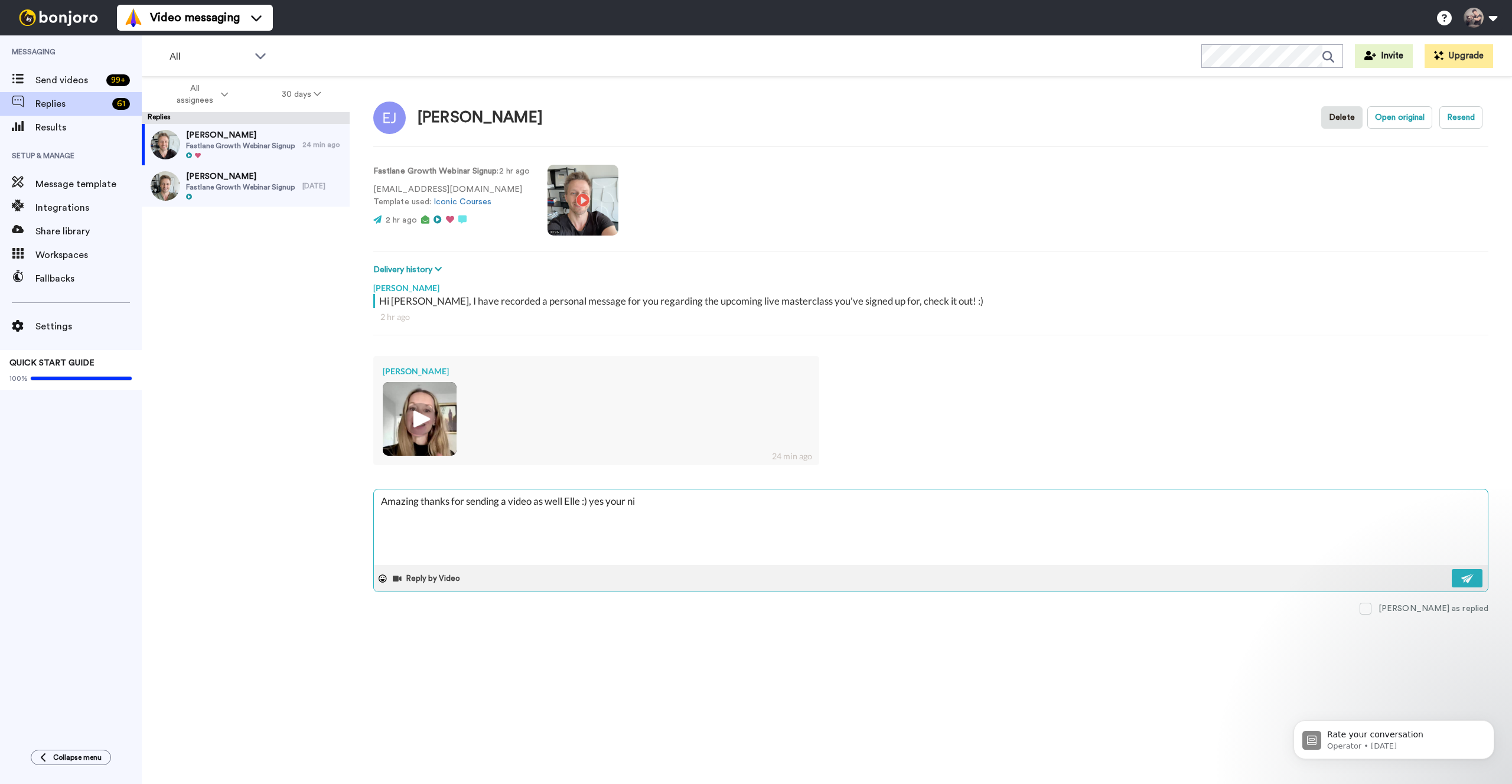
type textarea "x"
type textarea "Amazing thanks for sending a video as well Elle :) yes your nich"
type textarea "x"
type textarea "Amazing thanks for sending a video as well Elle :) yes your niche"
type textarea "x"
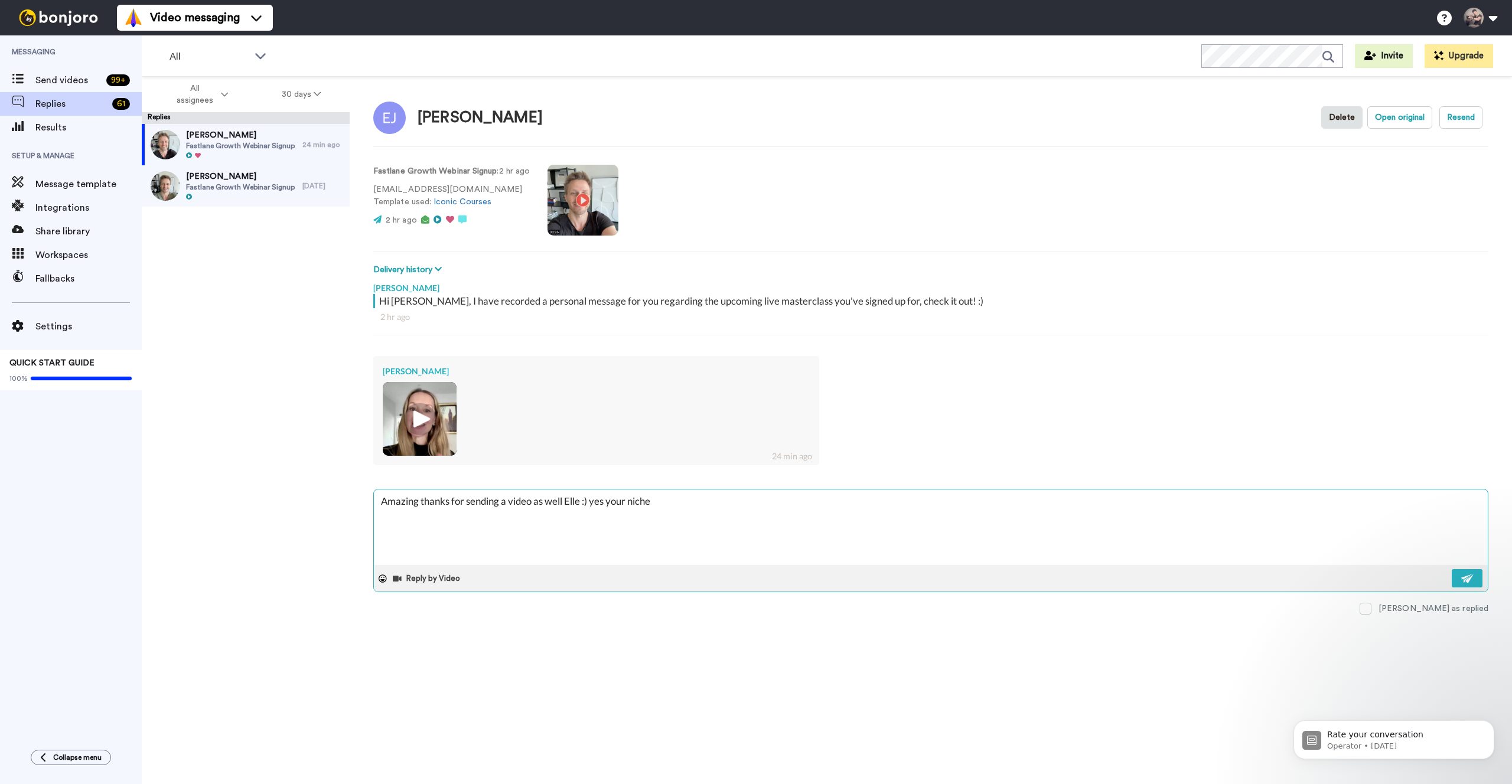
type textarea "Amazing thanks for sending a video as well Elle :) yes your niche"
type textarea "x"
type textarea "Amazing thanks for sending a video as well Elle :) yes your niche s"
type textarea "x"
type textarea "Amazing thanks for sending a video as well Elle :) yes your niche so"
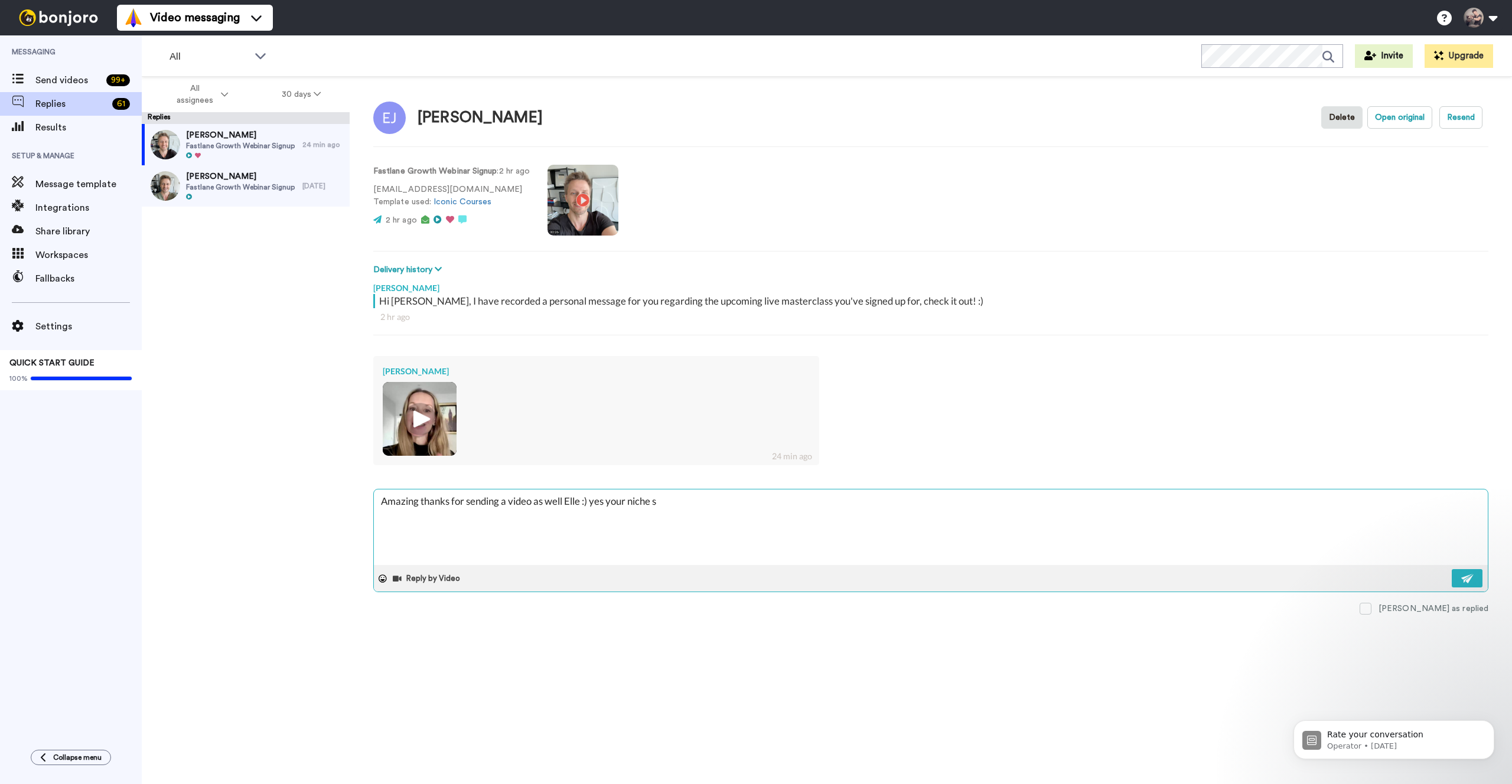
type textarea "x"
type textarea "Amazing thanks for sending a video as well Elle :) yes your niche sou"
type textarea "x"
type textarea "Amazing thanks for sending a video as well Elle :) yes your niche soun"
type textarea "x"
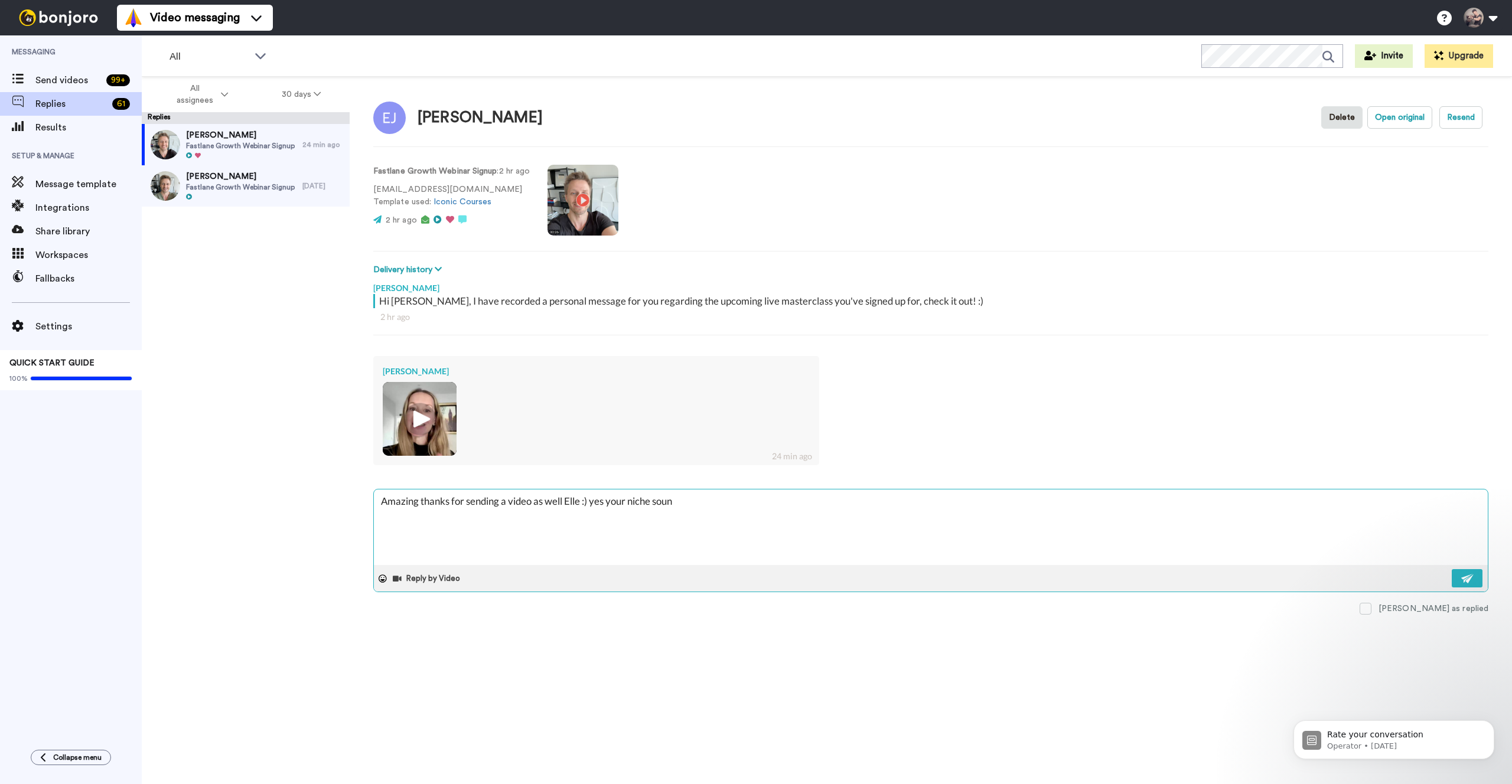
type textarea "Amazing thanks for sending a video as well Elle :) yes your niche sound"
type textarea "x"
type textarea "Amazing thanks for sending a video as well Elle :) yes your niche sounds"
type textarea "x"
type textarea "Amazing thanks for sending a video as well Elle :) yes your niche sounds"
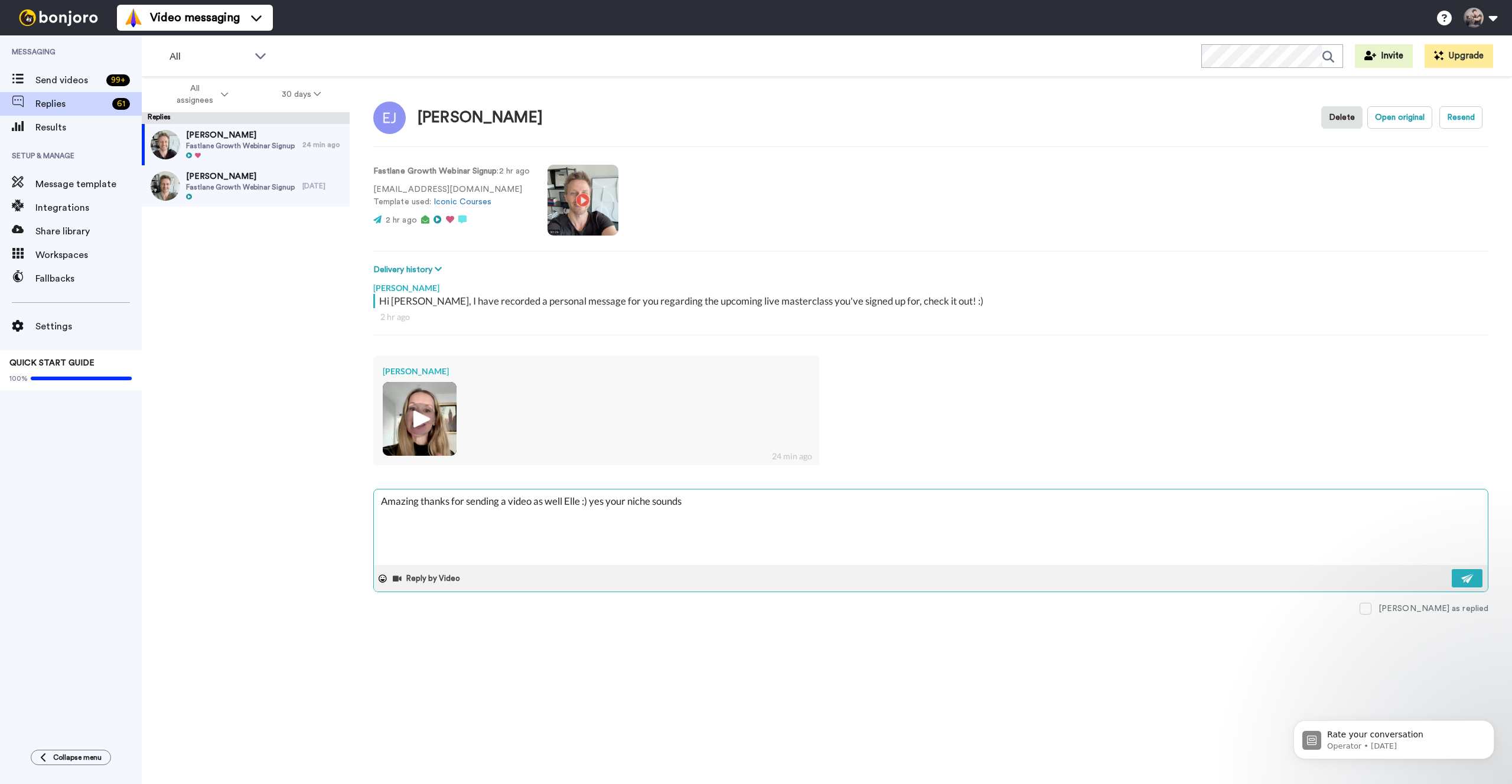
type textarea "x"
type textarea "Amazing thanks for sending a video as well Elle :) yes your niche sounds a"
type textarea "x"
type textarea "Amazing thanks for sending a video as well Elle :) yes your niche sounds ab"
type textarea "x"
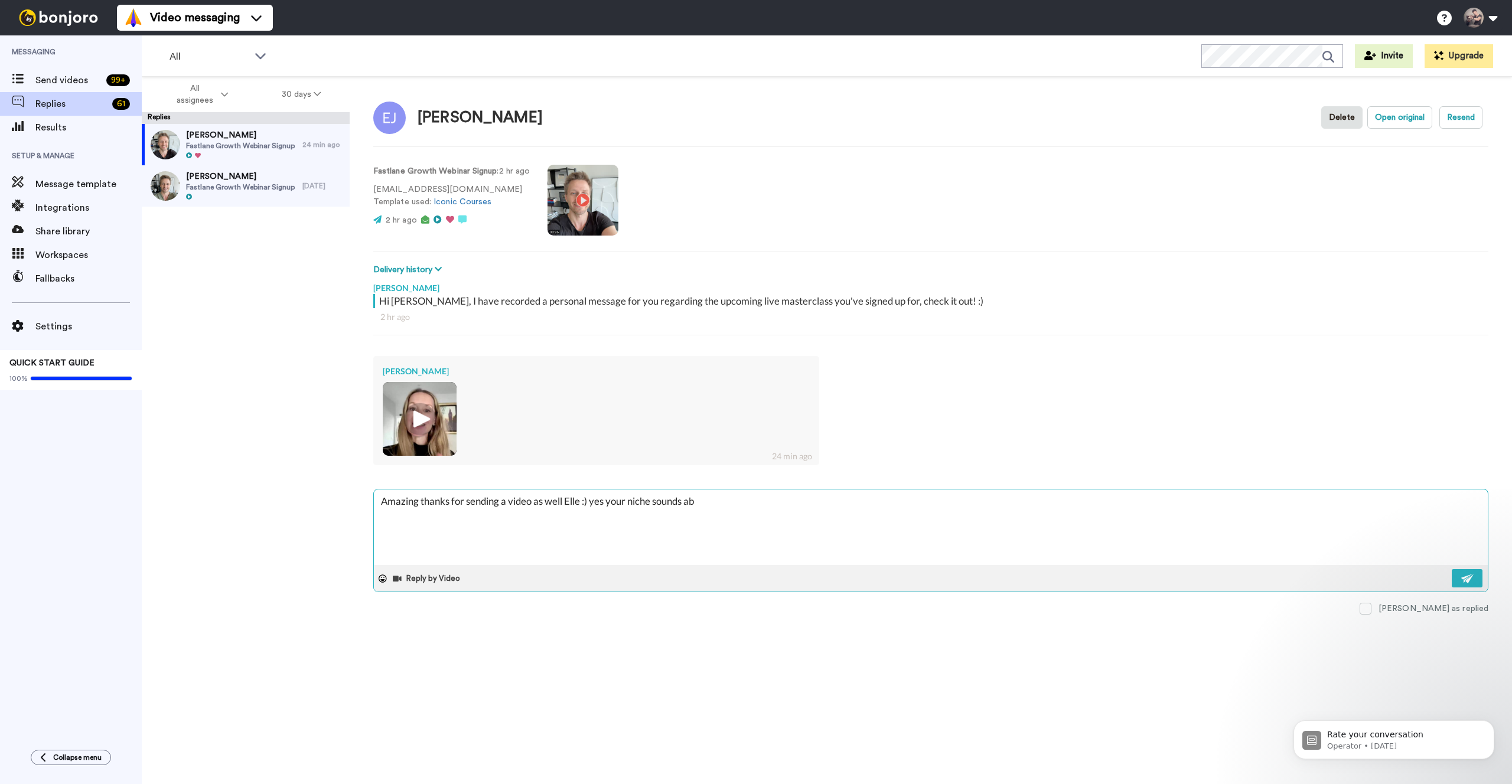
type textarea "Amazing thanks for sending a video as well Elle :) yes your niche sounds abs"
type textarea "x"
type textarea "Amazing thanks for sending a video as well Elle :) yes your niche sounds abso"
type textarea "x"
type textarea "Amazing thanks for sending a video as well Elle :) yes your niche sounds absol"
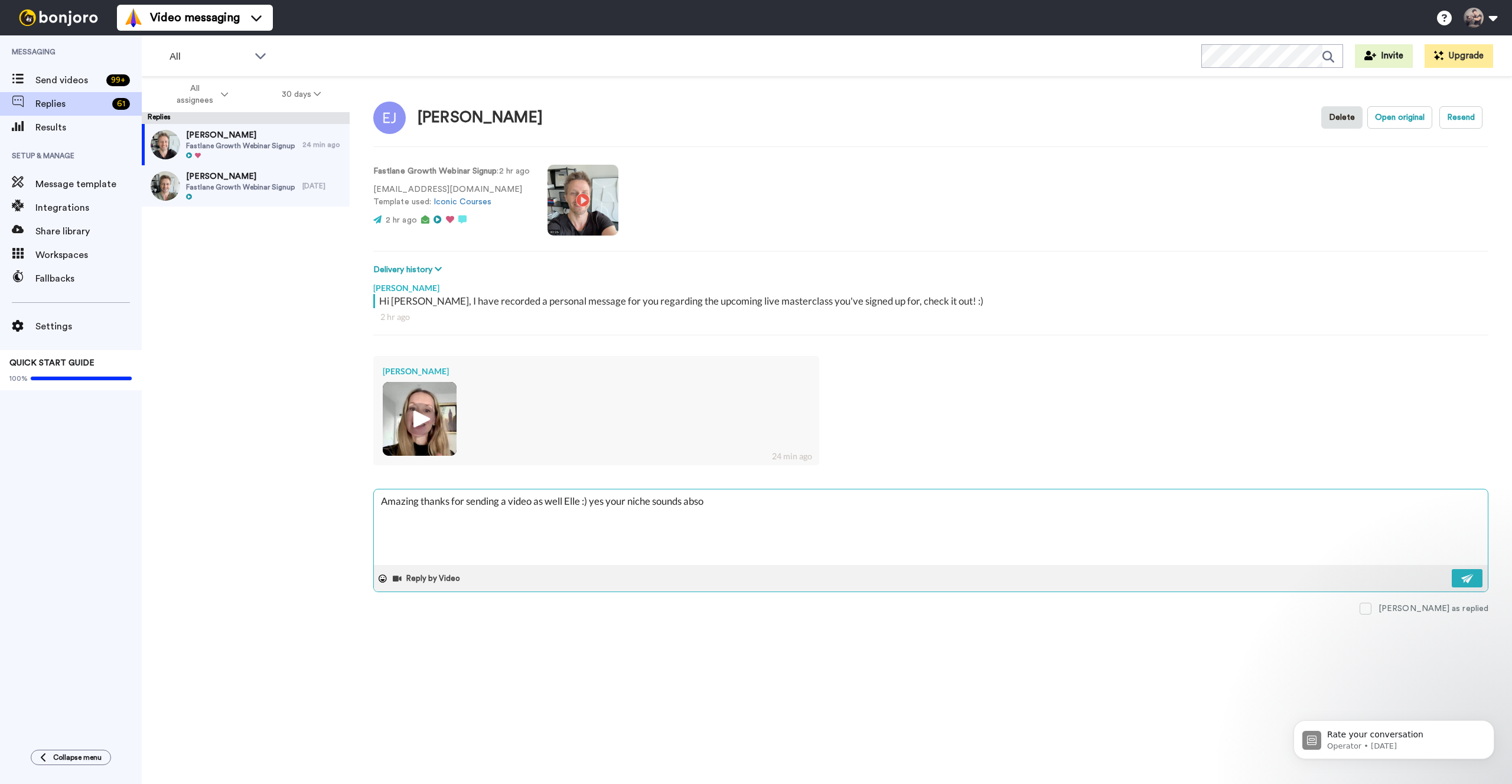
type textarea "x"
type textarea "Amazing thanks for sending a video as well Elle :) yes your niche sounds absolu"
type textarea "x"
type textarea "Amazing thanks for sending a video as well Elle :) yes your niche sounds absolut"
type textarea "x"
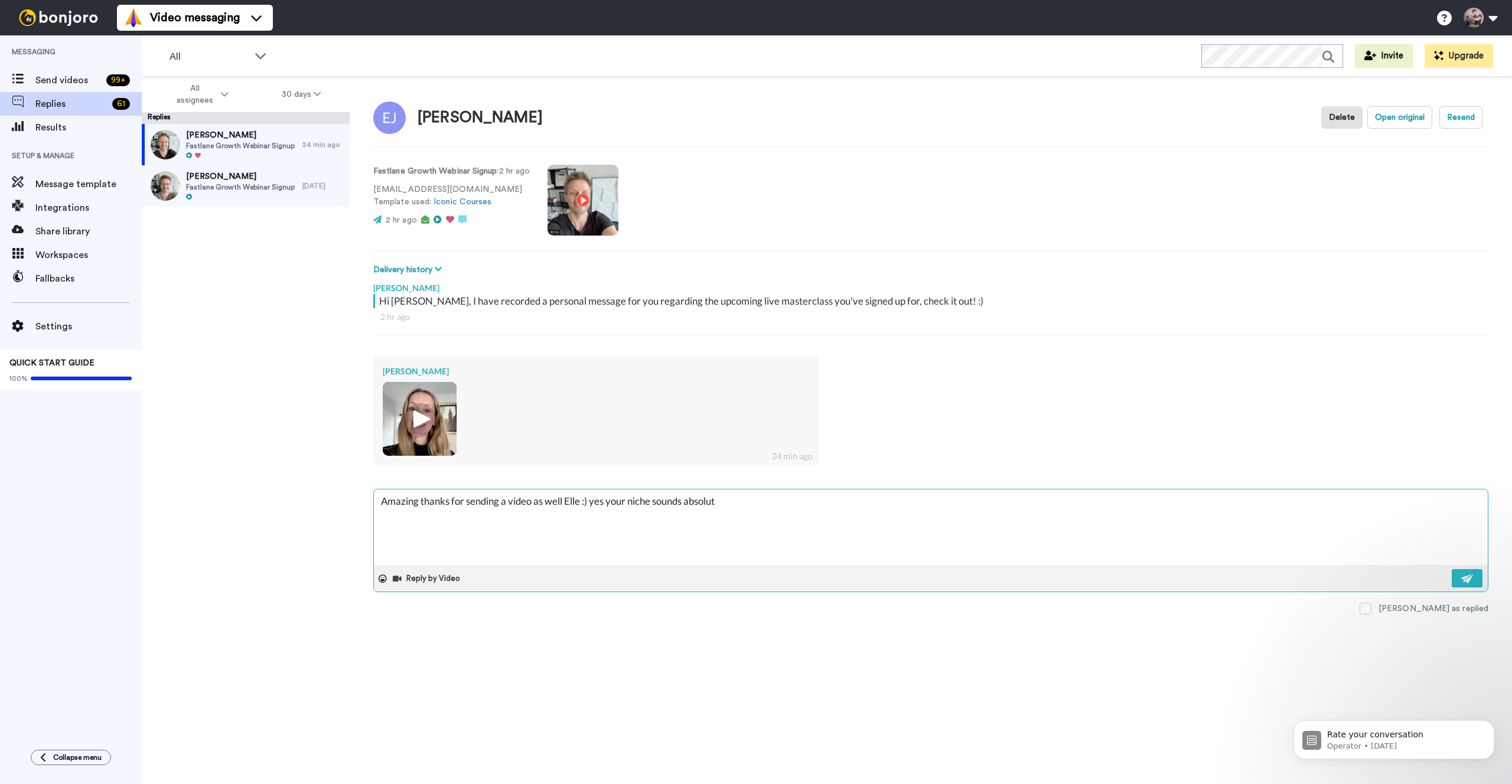
type textarea "Amazing thanks for sending a video as well Elle :) yes your niche sounds absolu…"
type textarea "x"
type textarea "Amazing thanks for sending a video as well Elle :) yes your niche sounds absolu…"
type textarea "x"
type textarea "Amazing thanks for sending a video as well Elle :) yes your niche sounds absolu…"
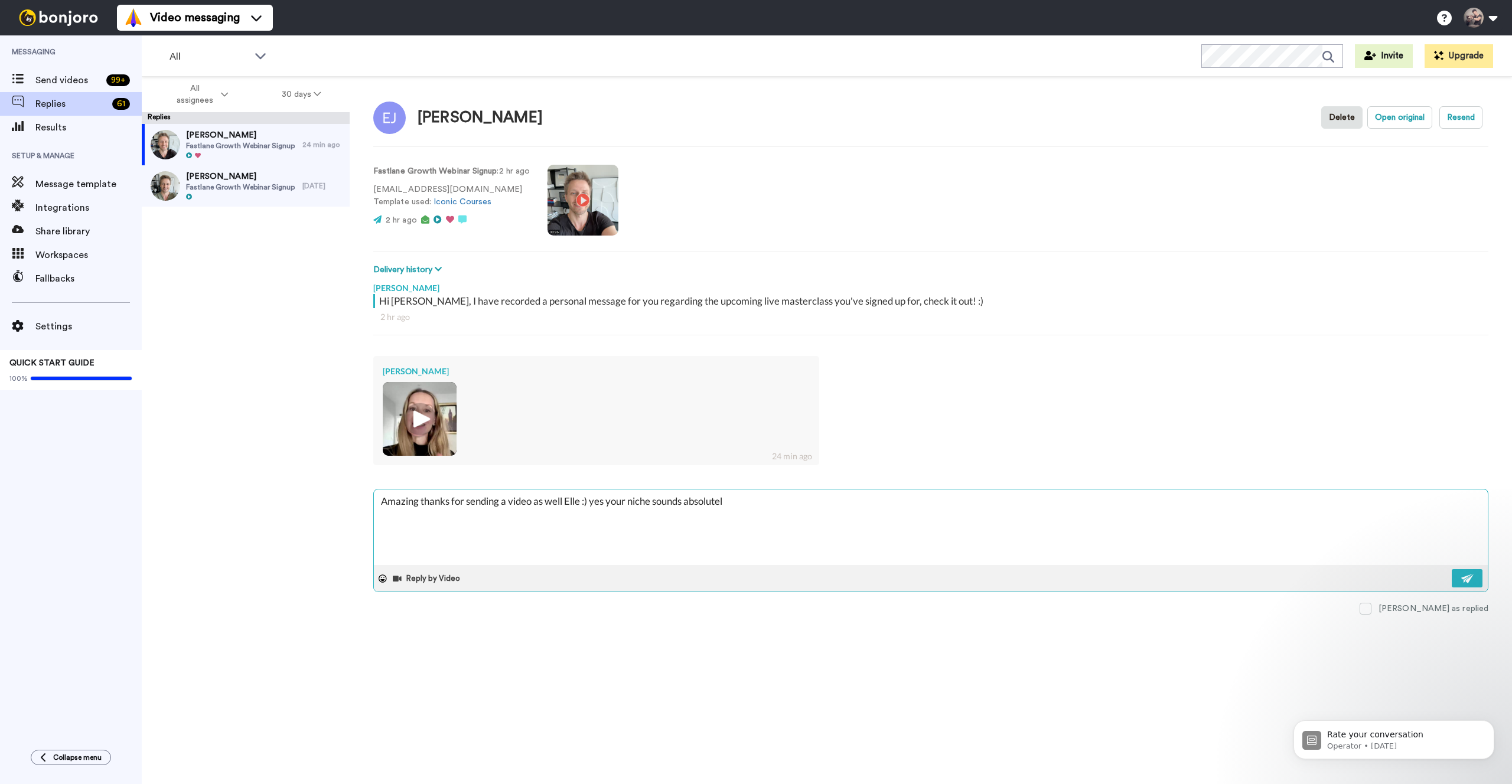
type textarea "x"
type textarea "Amazing thanks for sending a video as well Elle :) yes your niche sounds absolu…"
type textarea "x"
type textarea "Amazing thanks for sending a video as well Elle :) yes your niche sounds absolu…"
type textarea "x"
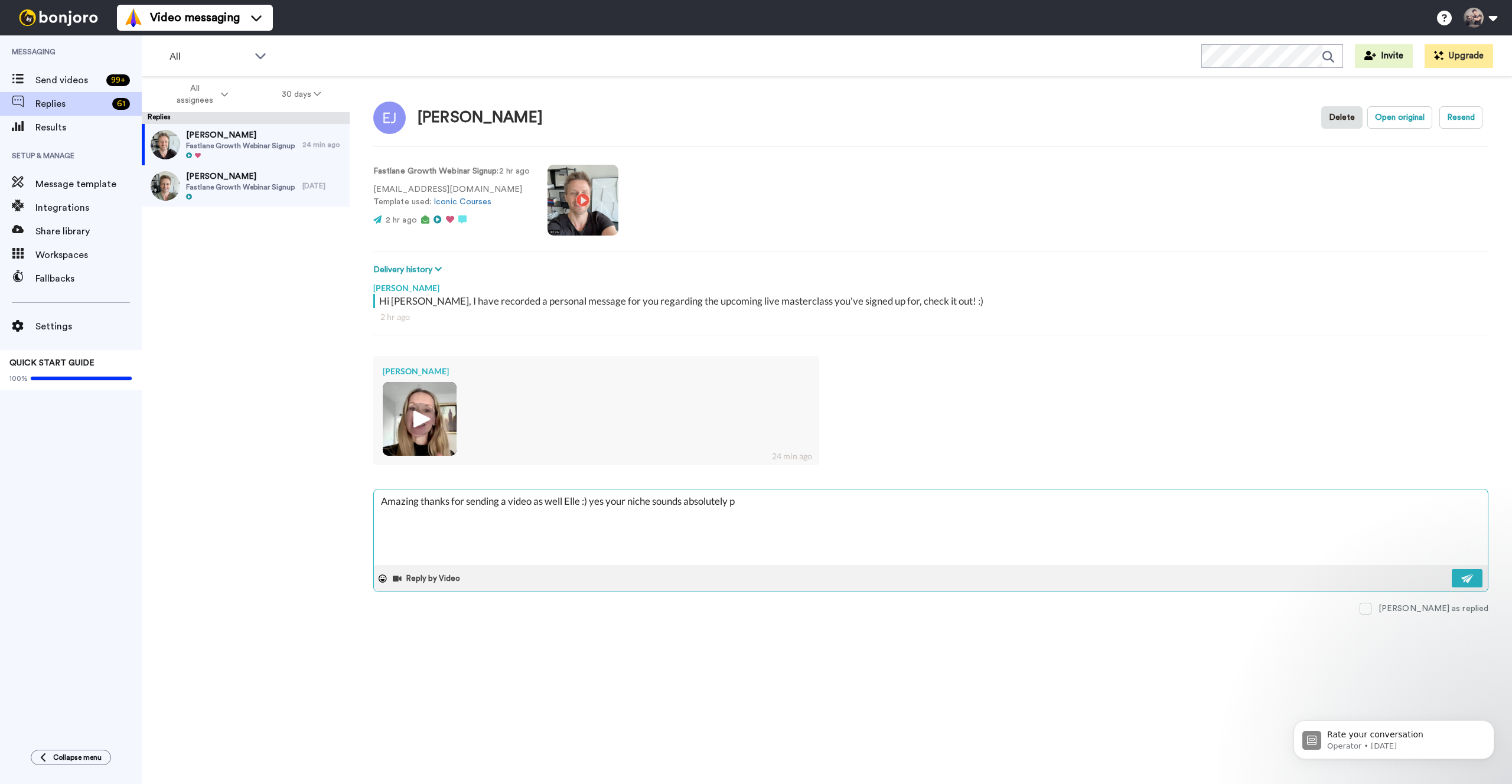
type textarea "Amazing thanks for sending a video as well Elle :) yes your niche sounds absolu…"
type textarea "x"
type textarea "Amazing thanks for sending a video as well Elle :) yes your niche sounds absolu…"
type textarea "x"
type textarea "Amazing thanks for sending a video as well Elle :) yes your niche sounds absolu…"
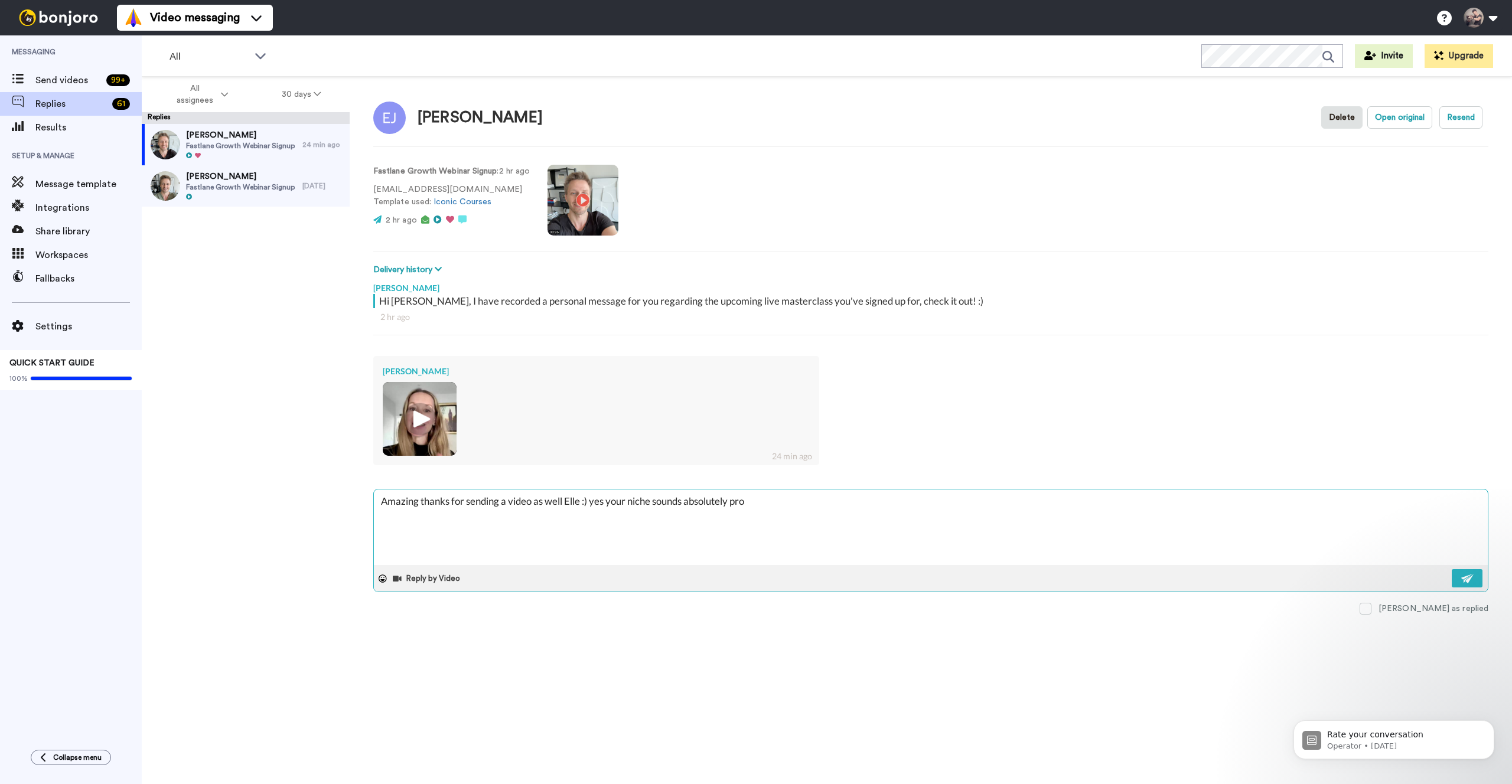
type textarea "x"
type textarea "Amazing thanks for sending a video as well Elle :) yes your niche sounds absolu…"
type textarea "x"
type textarea "Amazing thanks for sending a video as well Elle :) yes your niche sounds absolu…"
type textarea "x"
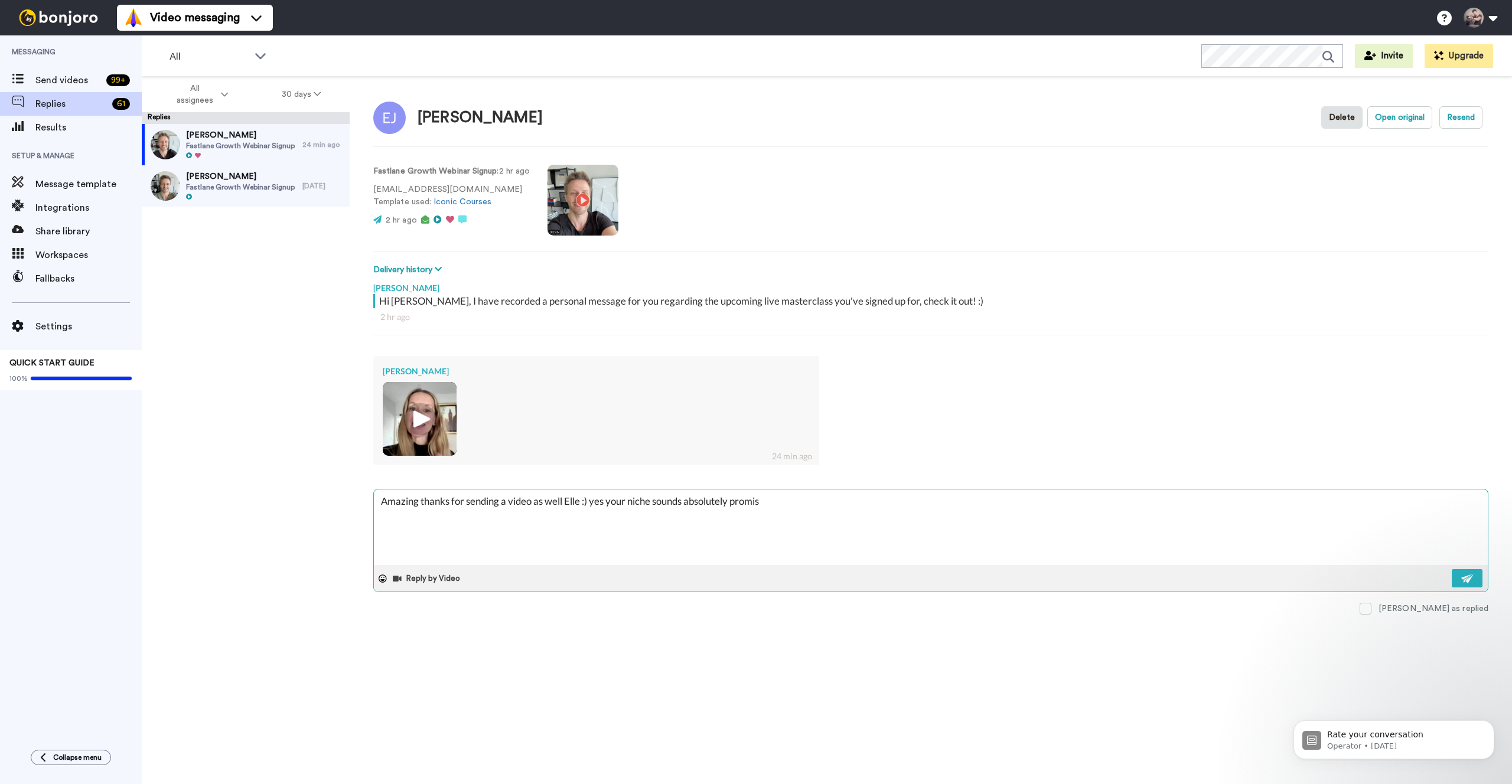
type textarea "Amazing thanks for sending a video as well Elle :) yes your niche sounds absolu…"
type textarea "x"
type textarea "Amazing thanks for sending a video as well Elle :) yes your niche sounds absolu…"
type textarea "x"
type textarea "Amazing thanks for sending a video as well Elle :) yes your niche sounds absolu…"
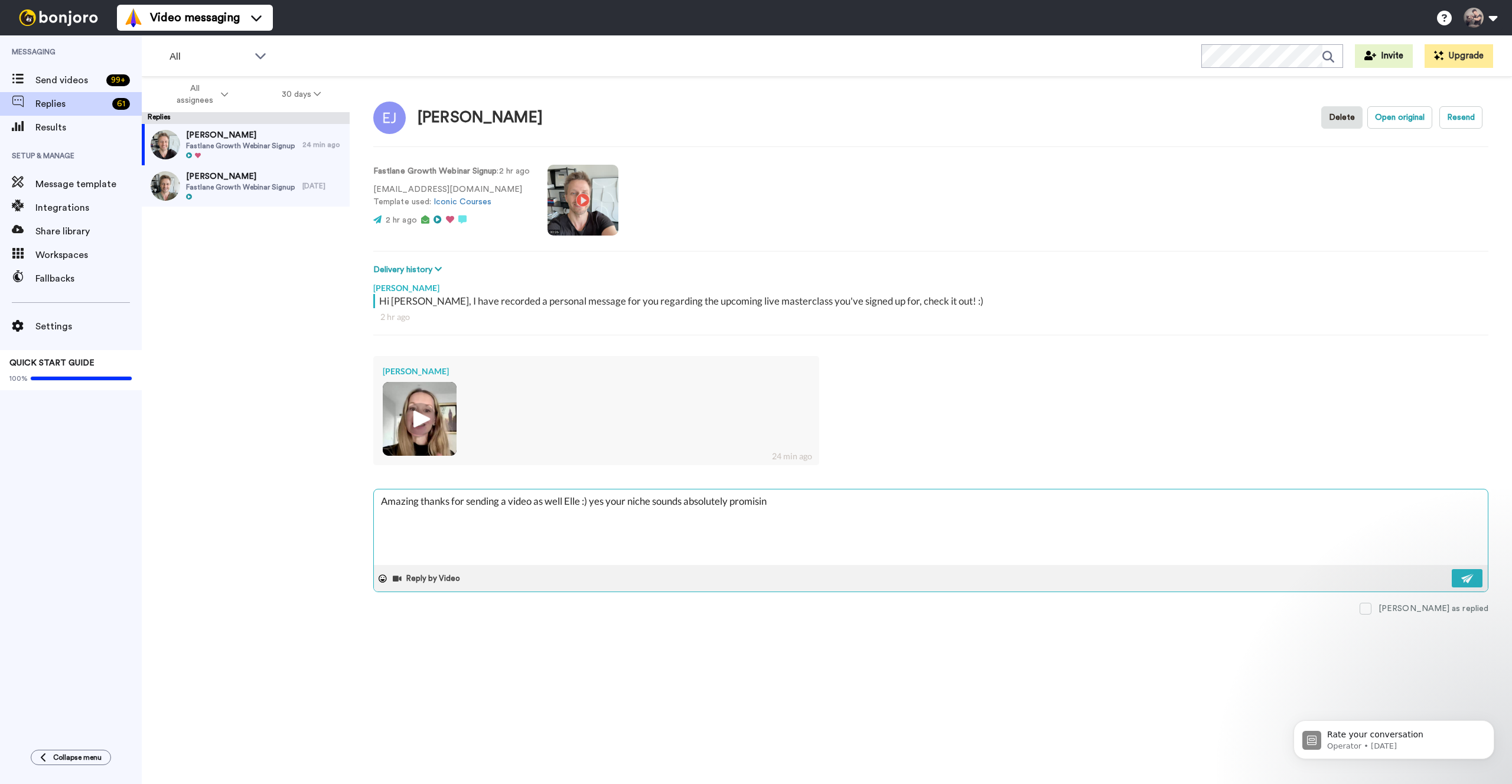
type textarea "x"
type textarea "Amazing thanks for sending a video as well Elle :) yes your niche sounds absolu…"
type textarea "x"
type textarea "Amazing thanks for sending a video as well Elle :) yes your niche sounds absolu…"
type textarea "x"
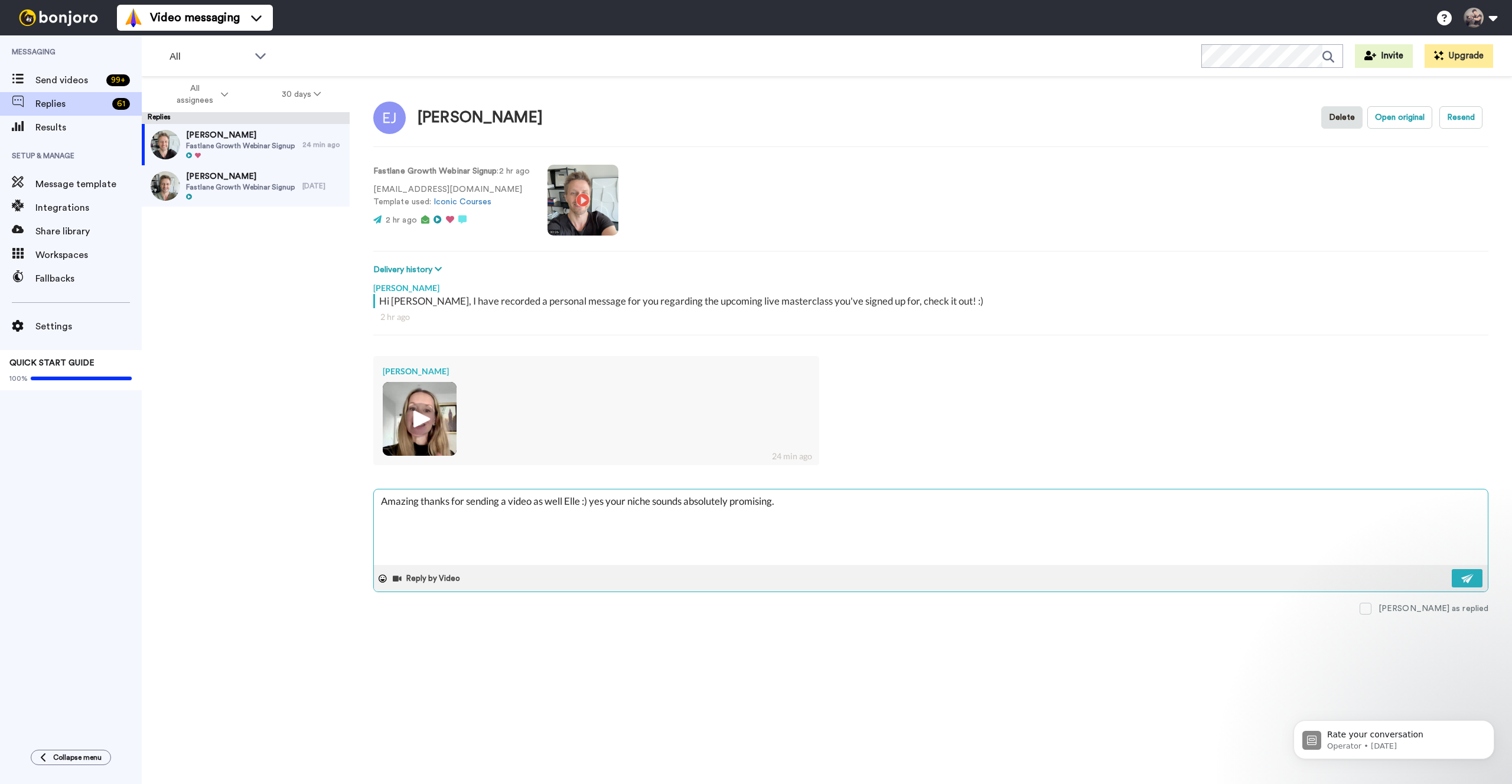
type textarea "Amazing thanks for sending a video as well Elle :) yes your niche sounds absolu…"
type textarea "x"
type textarea "Amazing thanks for sending a video as well Elle :) yes your niche sounds absolu…"
type textarea "x"
type textarea "Amazing thanks for sending a video as well Elle :) yes your niche sounds absolu…"
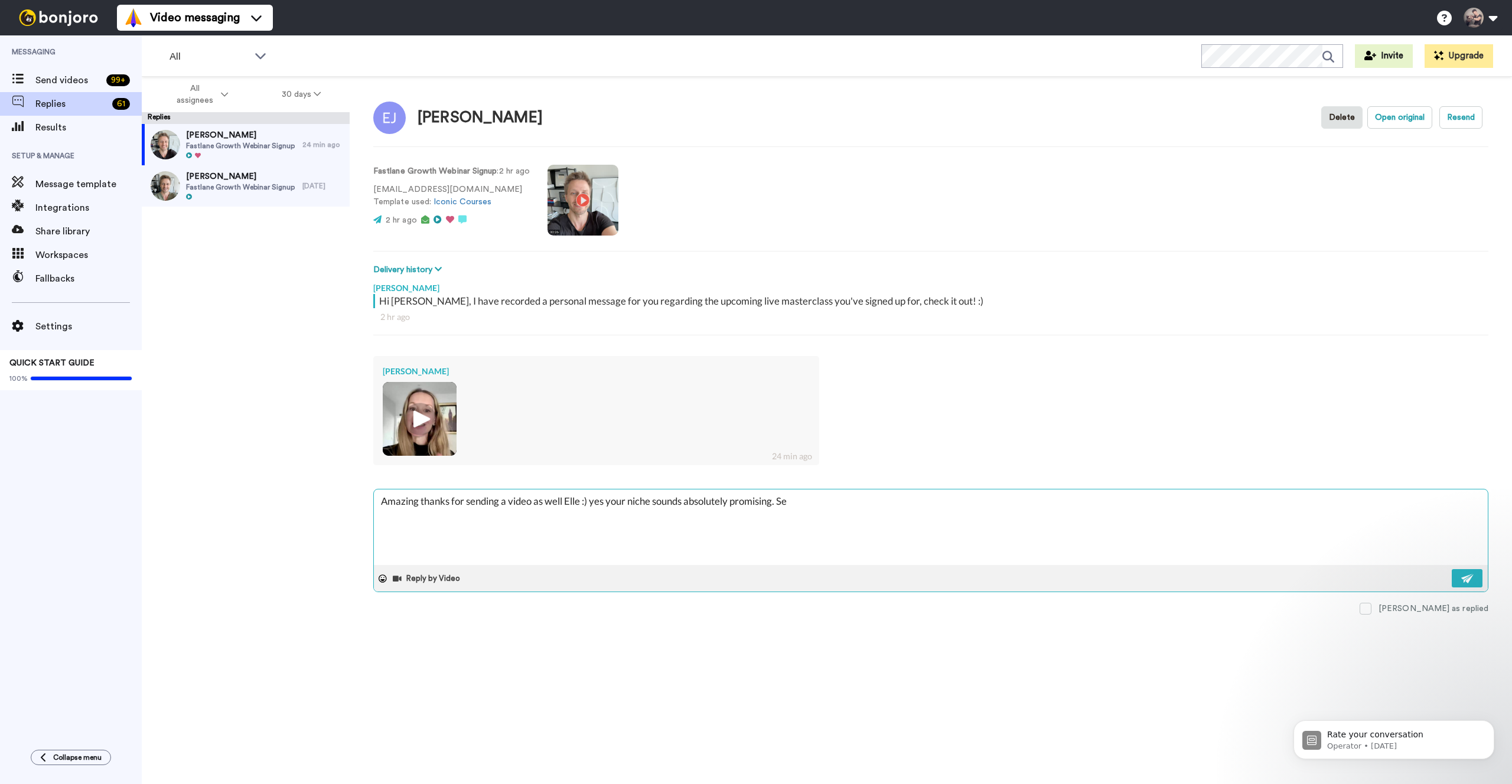
type textarea "x"
click at [1467, 574] on img at bounding box center [1468, 579] width 13 height 10
